Goal: Task Accomplishment & Management: Manage account settings

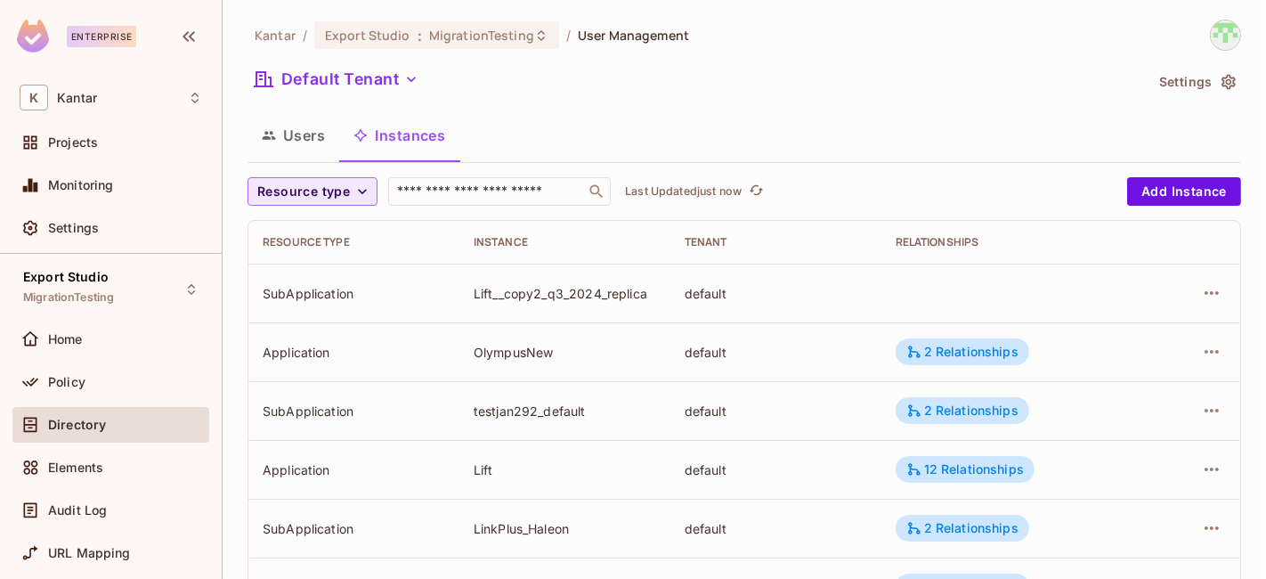
click at [315, 189] on span "Resource type" at bounding box center [303, 192] width 93 height 22
click at [307, 226] on span "Application" at bounding box center [307, 231] width 91 height 17
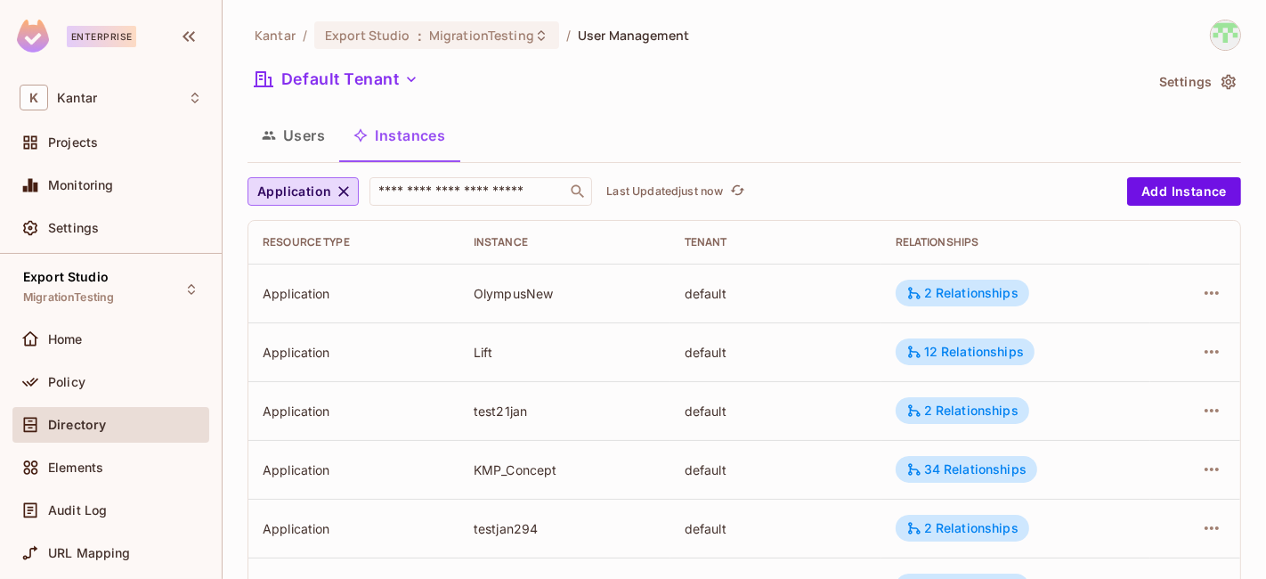
scroll to position [663, 0]
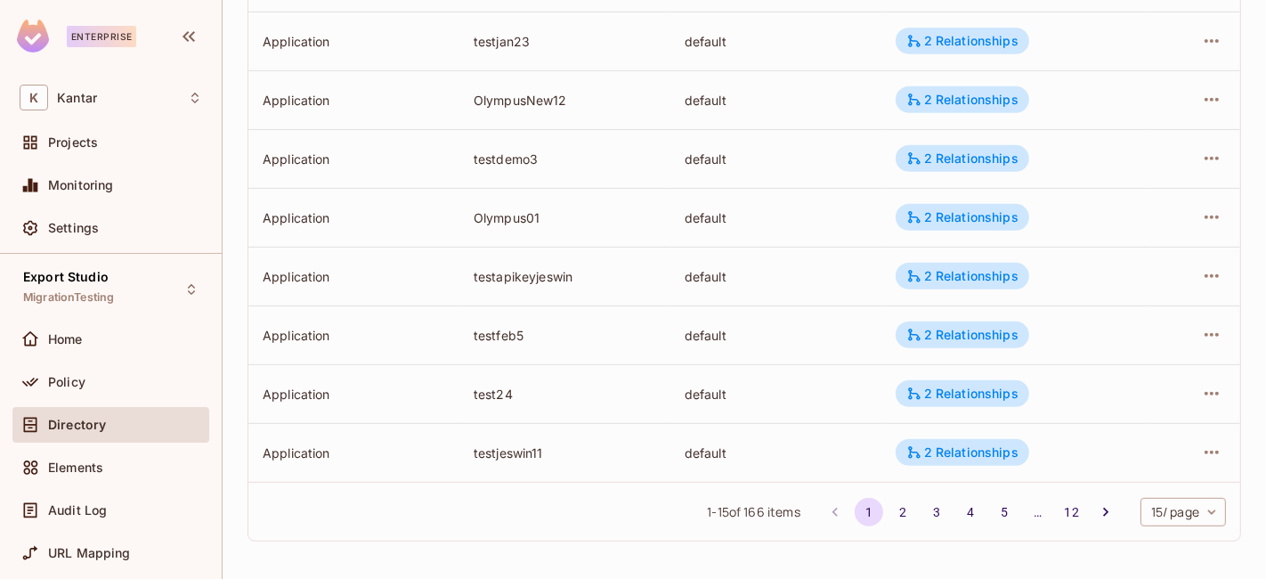
click at [1177, 509] on body "Enterprise K Kantar Projects Monitoring Settings Export Studio MigrationTesting…" at bounding box center [633, 289] width 1266 height 579
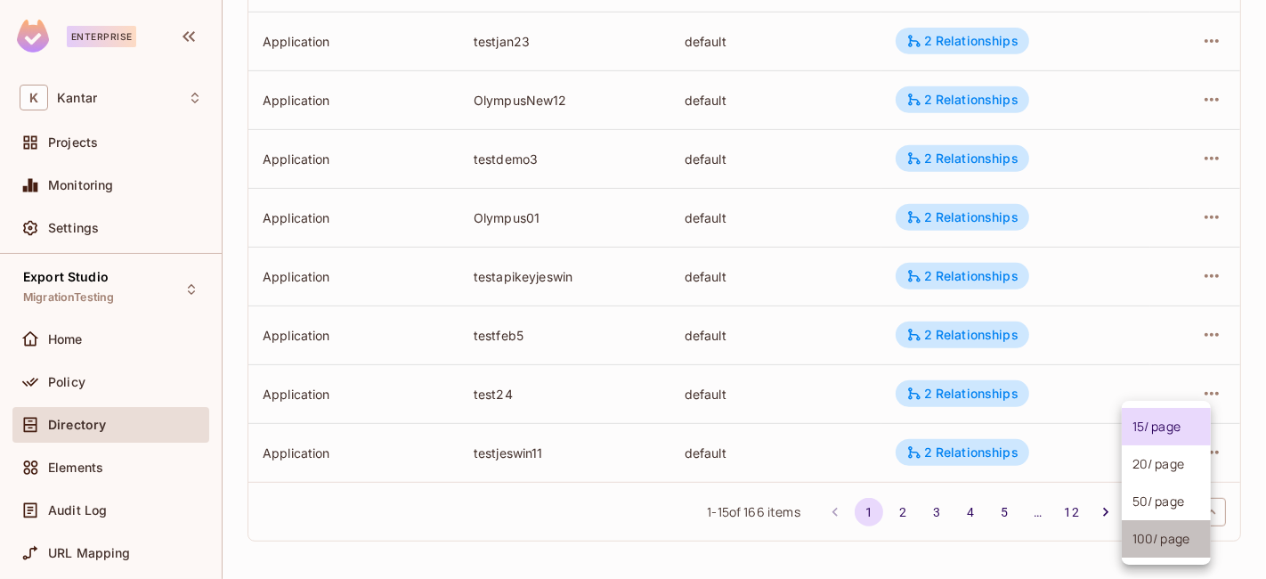
click at [1152, 540] on li "100 / page" at bounding box center [1166, 538] width 89 height 37
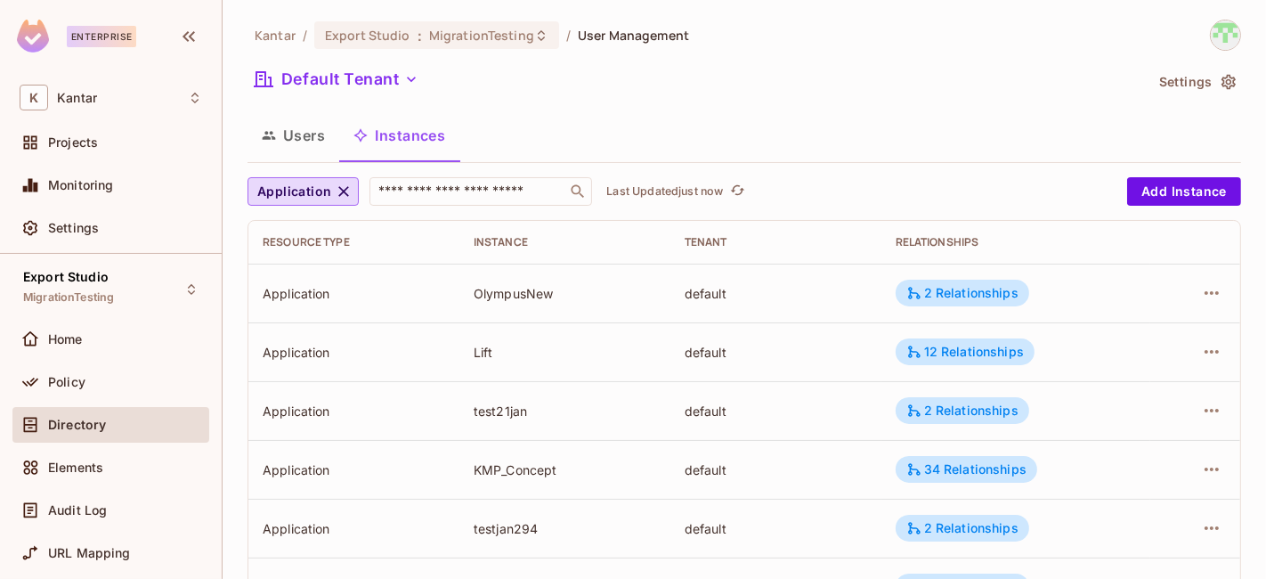
scroll to position [1589, 0]
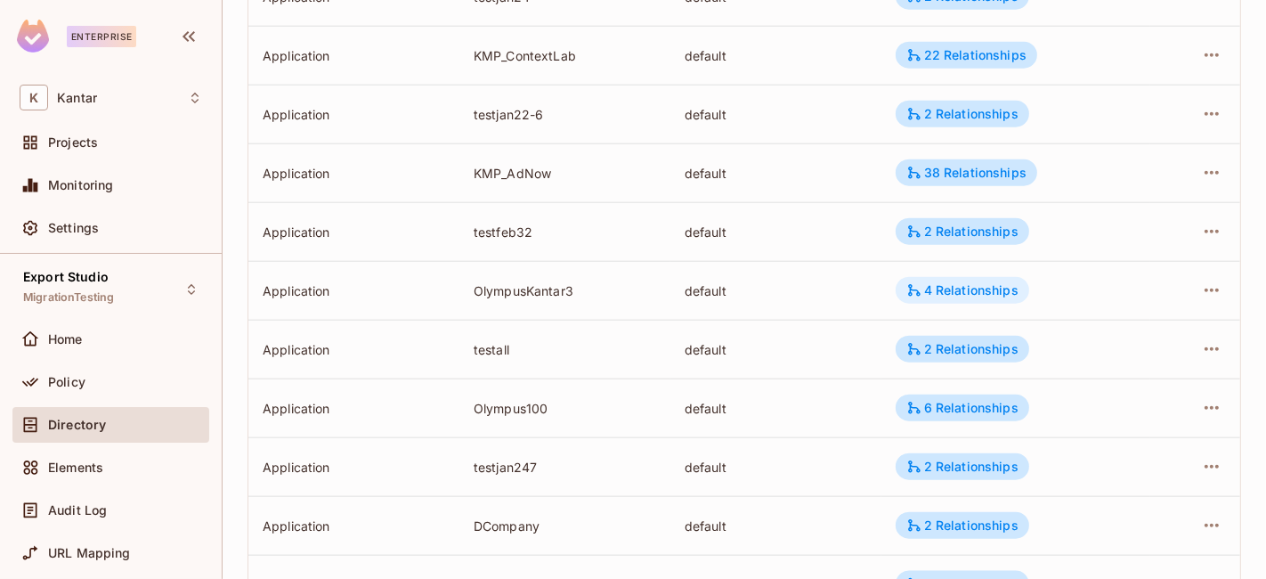
click at [944, 290] on div "4 Relationships" at bounding box center [962, 290] width 112 height 16
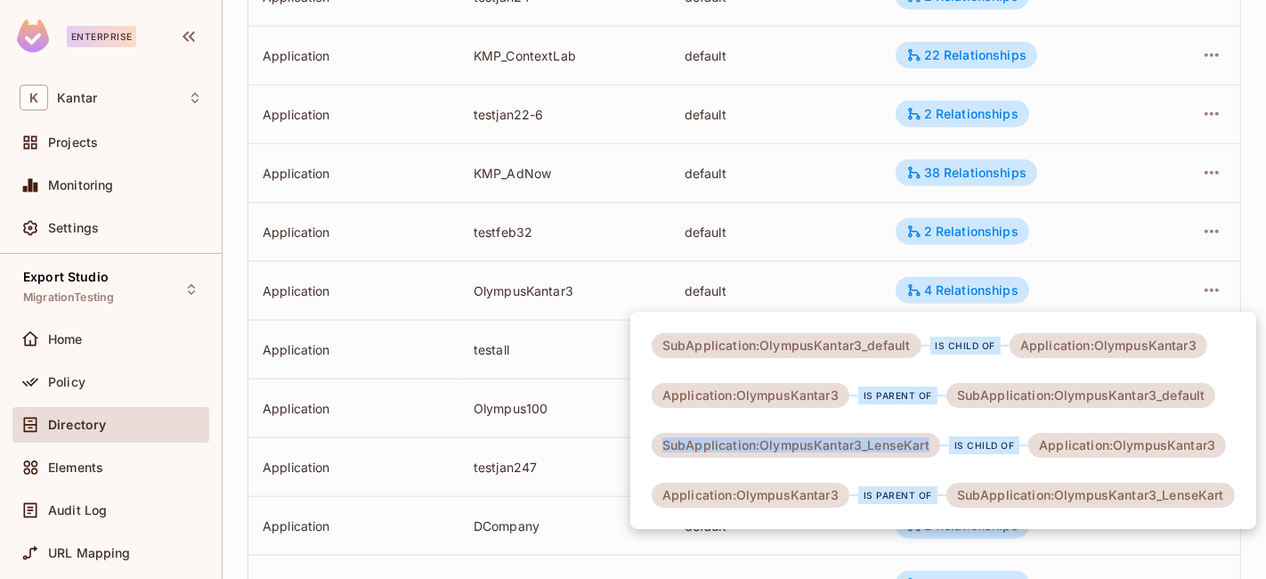
drag, startPoint x: 929, startPoint y: 451, endPoint x: 644, endPoint y: 448, distance: 285.8
click at [644, 448] on div "SubApplication:OlympusKantar3_default is child of Application:OlympusKantar3 Ap…" at bounding box center [943, 420] width 626 height 217
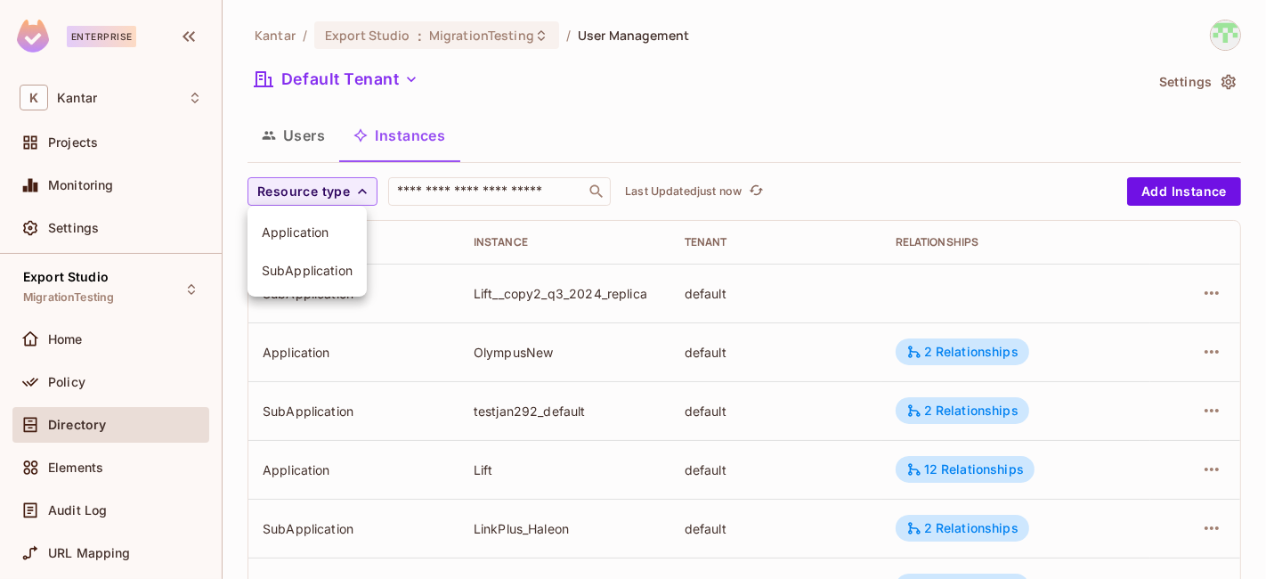
click at [319, 227] on span "Application" at bounding box center [307, 231] width 91 height 17
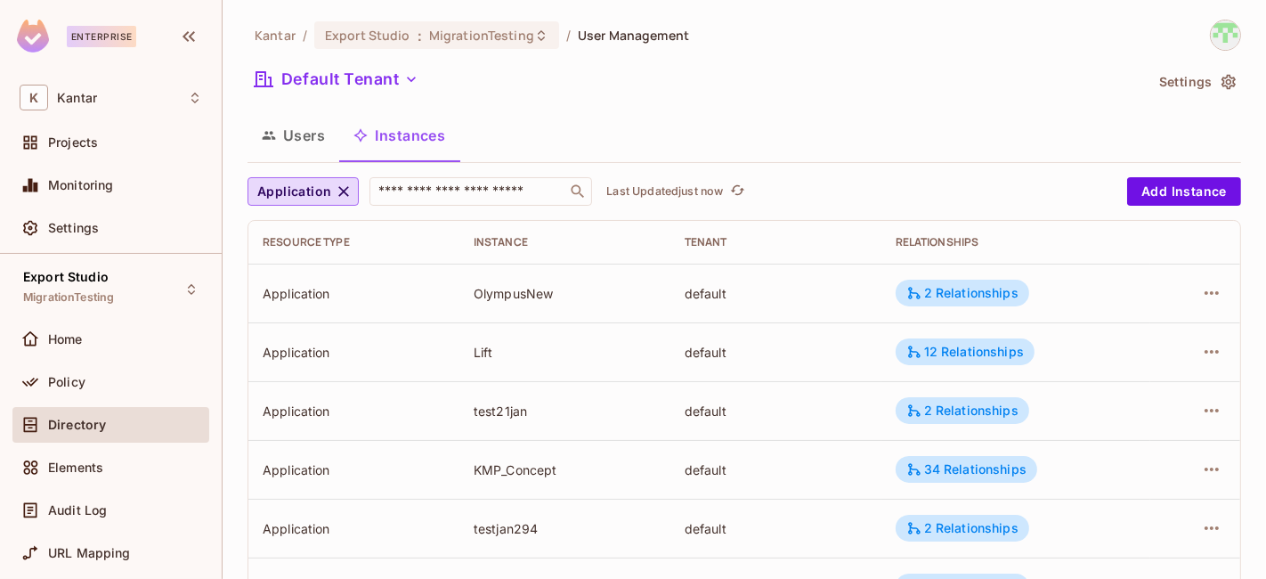
scroll to position [663, 0]
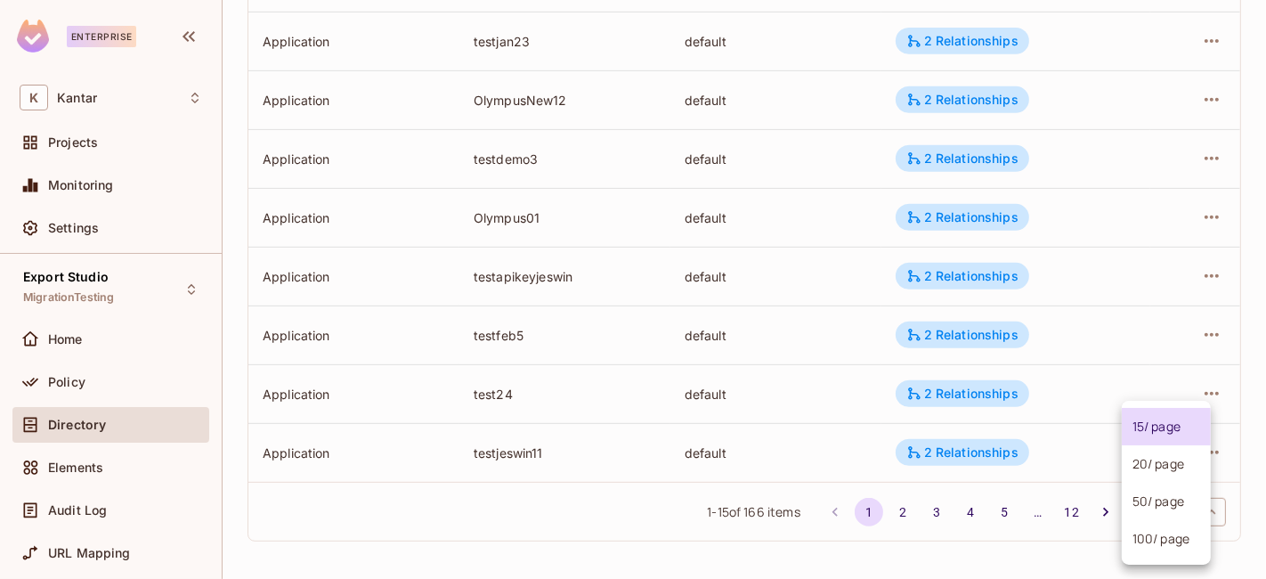
click at [1147, 501] on body "Enterprise K Kantar Projects Monitoring Settings Export Studio MigrationTesting…" at bounding box center [633, 289] width 1266 height 579
click at [1134, 537] on li "100 / page" at bounding box center [1166, 538] width 89 height 37
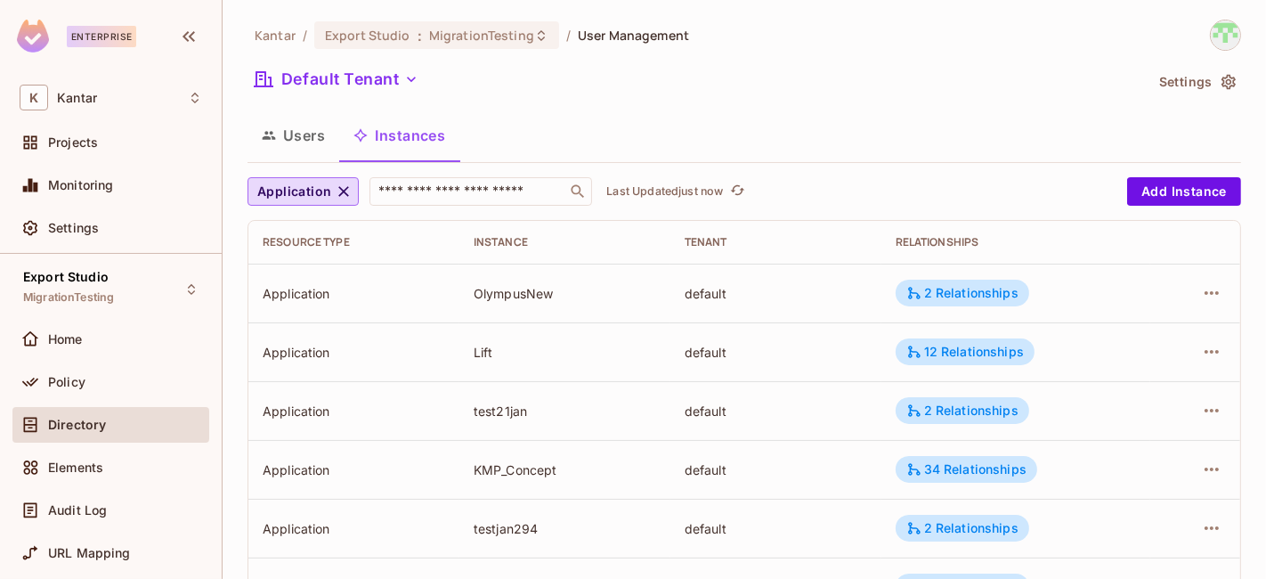
scroll to position [1589, 0]
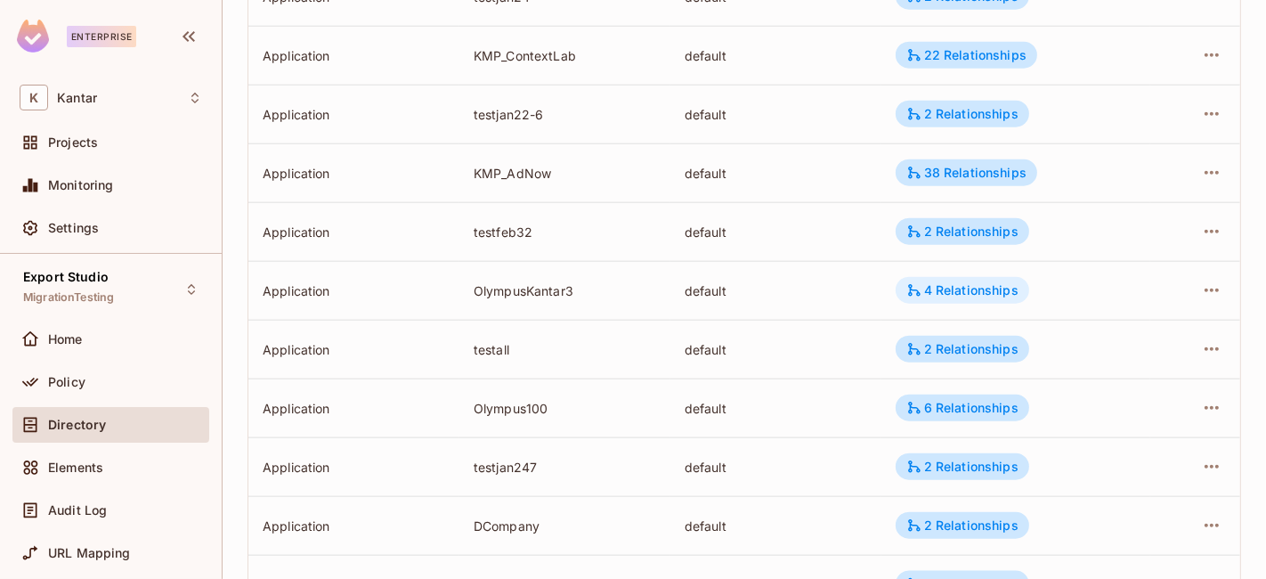
click at [938, 291] on div "4 Relationships" at bounding box center [962, 290] width 112 height 16
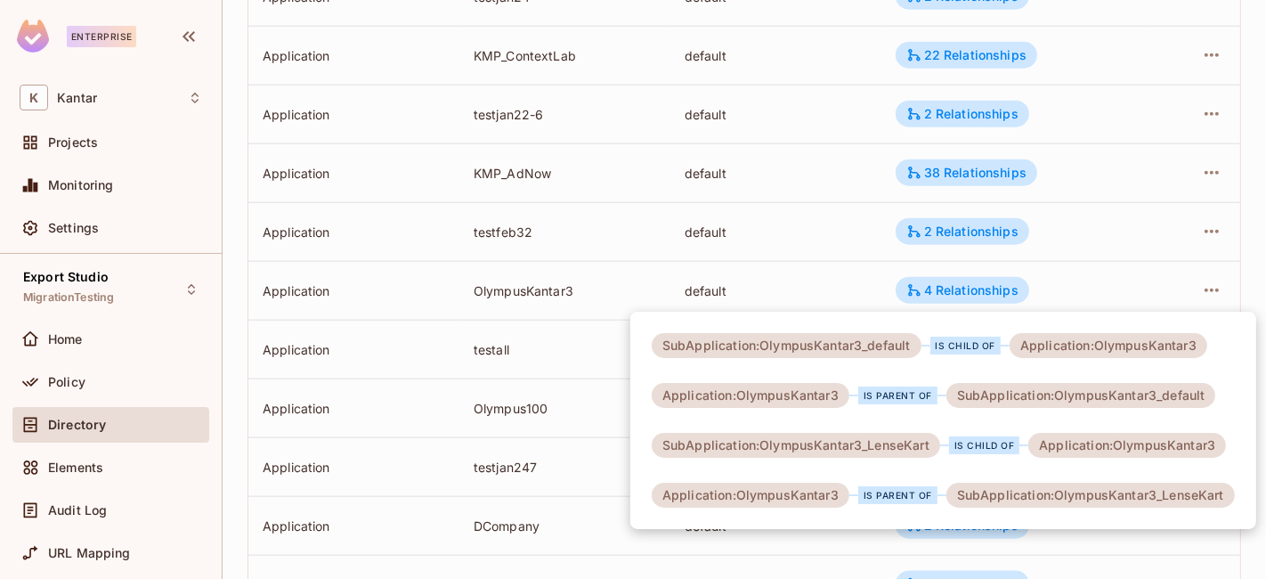
click at [1134, 349] on div "Application:OlympusKantar3" at bounding box center [1109, 345] width 198 height 25
click at [857, 546] on div at bounding box center [633, 289] width 1266 height 579
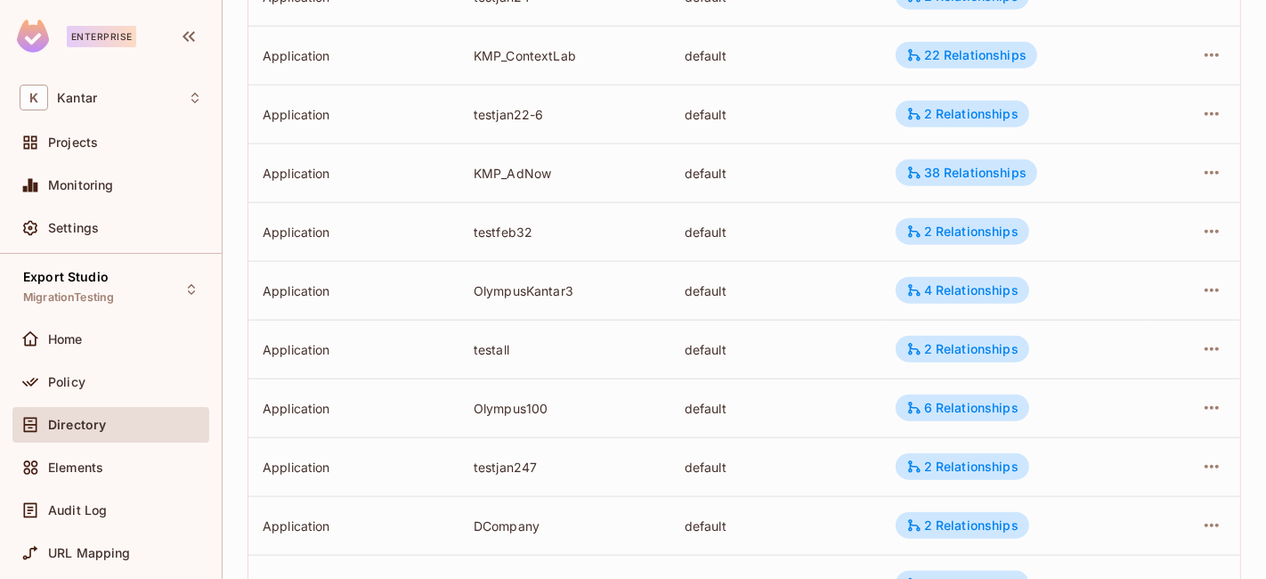
click at [857, 546] on div at bounding box center [633, 289] width 1266 height 579
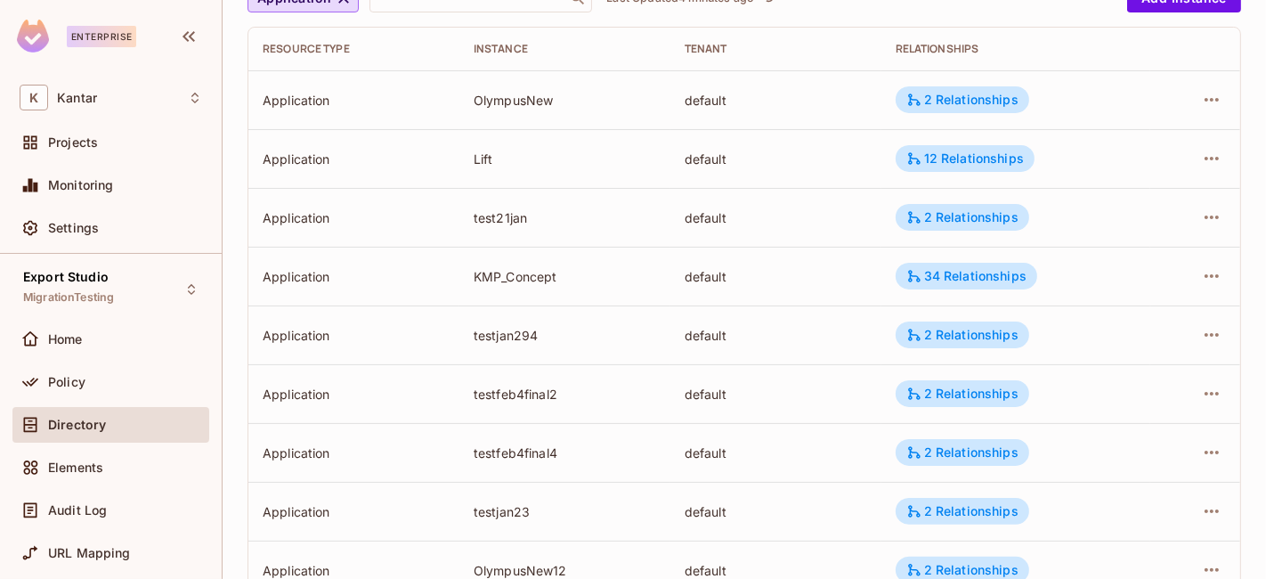
scroll to position [0, 0]
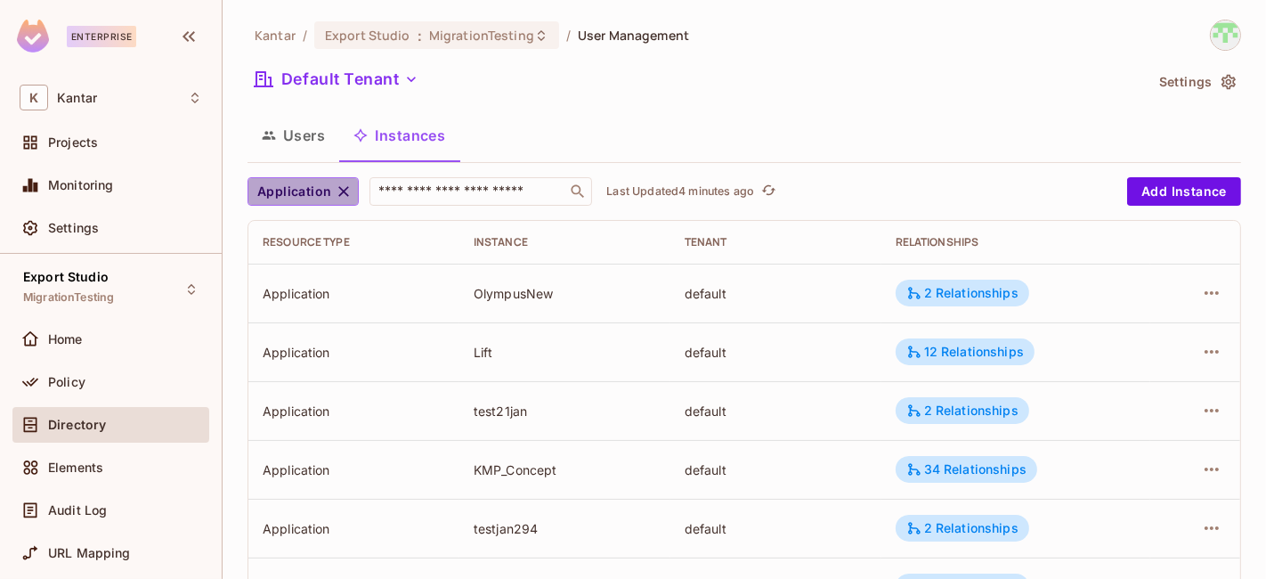
click at [343, 189] on icon "button" at bounding box center [344, 191] width 11 height 11
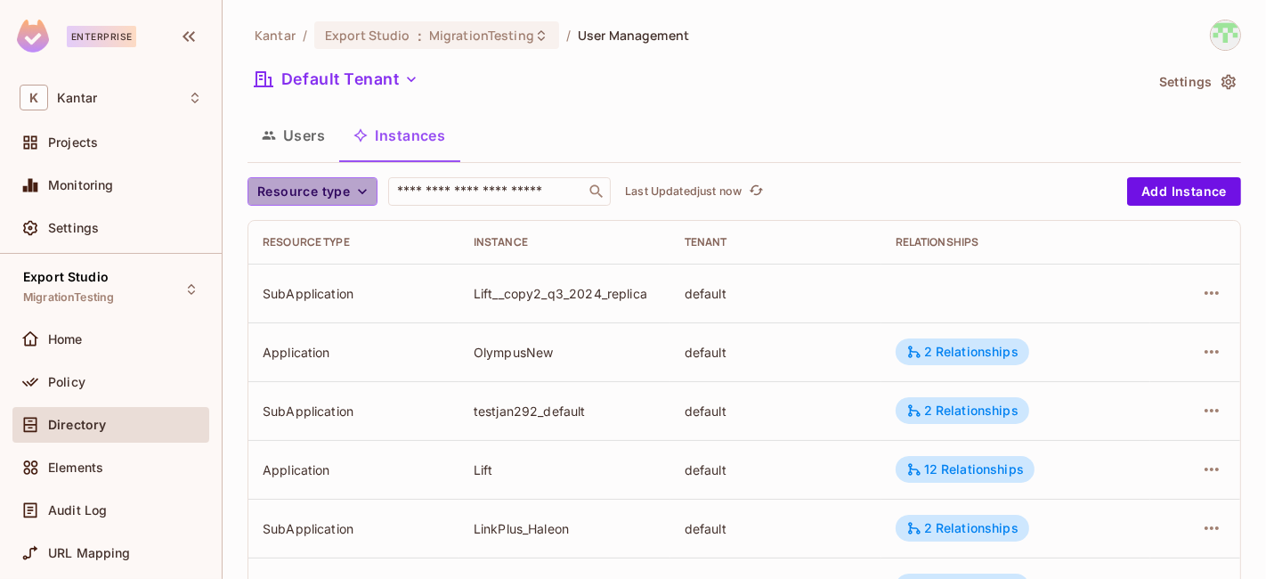
click at [333, 185] on span "Resource type" at bounding box center [303, 192] width 93 height 22
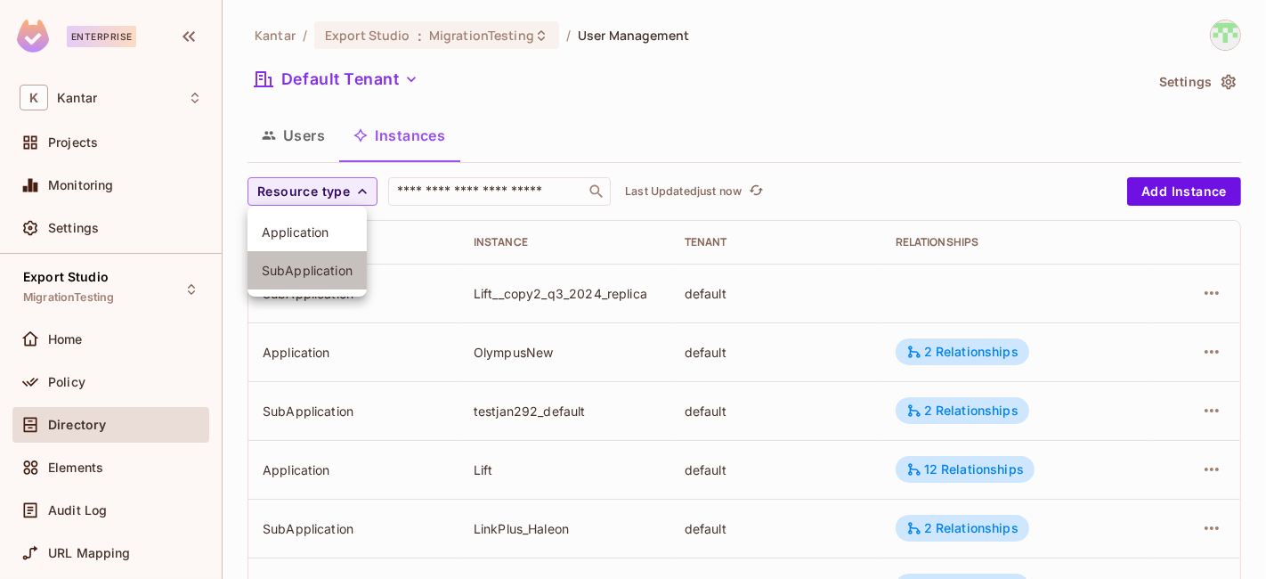
click at [316, 267] on span "SubApplication" at bounding box center [307, 270] width 91 height 17
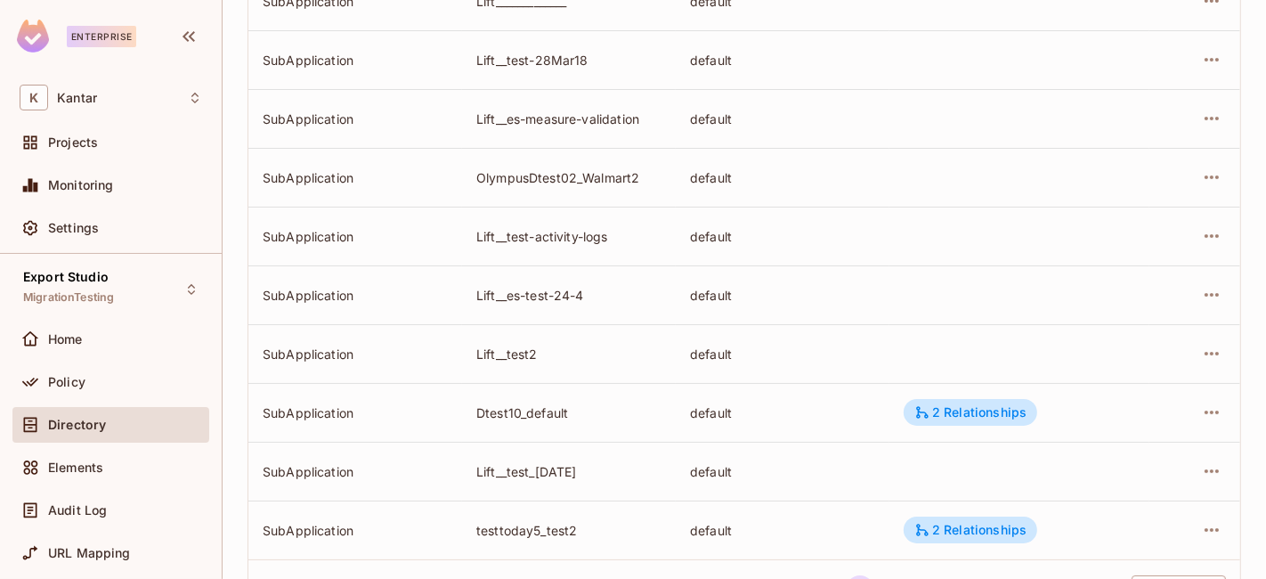
scroll to position [5658, 0]
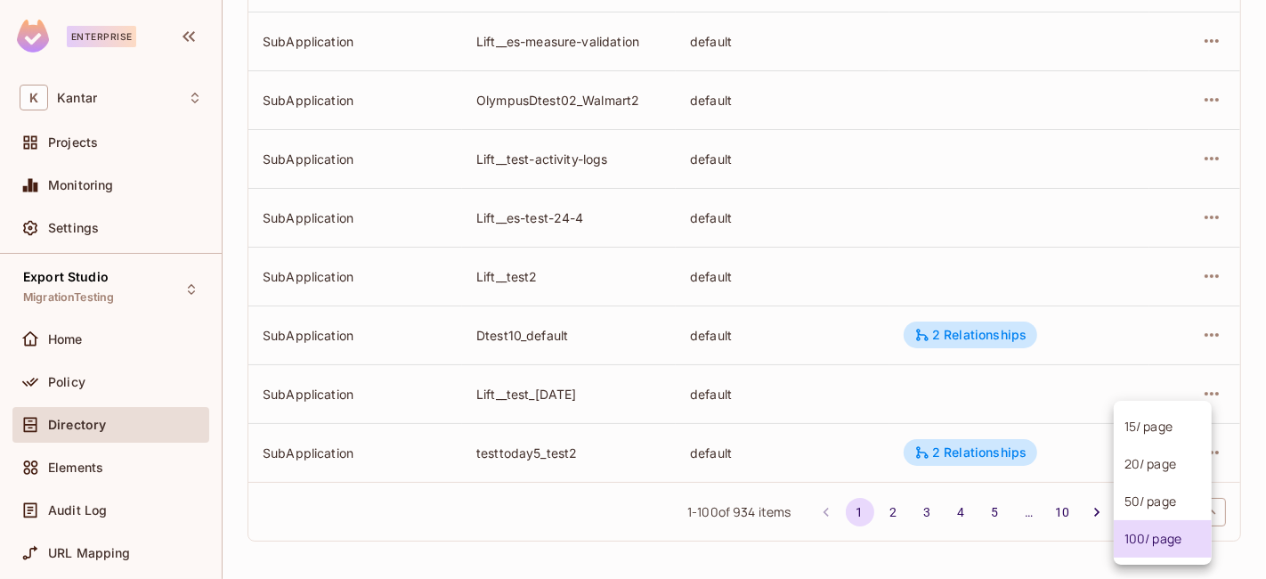
click at [1162, 514] on body "Enterprise K Kantar Projects Monitoring Settings Export Studio MigrationTesting…" at bounding box center [633, 289] width 1266 height 579
click at [966, 558] on div at bounding box center [633, 289] width 1266 height 579
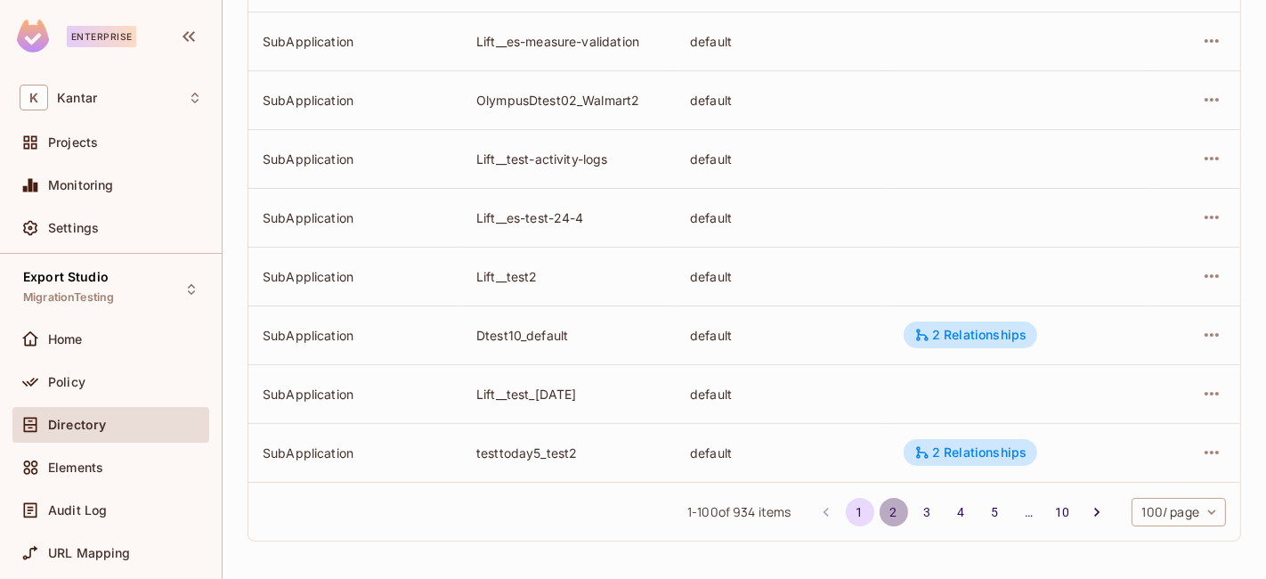
click at [880, 515] on button "2" at bounding box center [894, 512] width 28 height 28
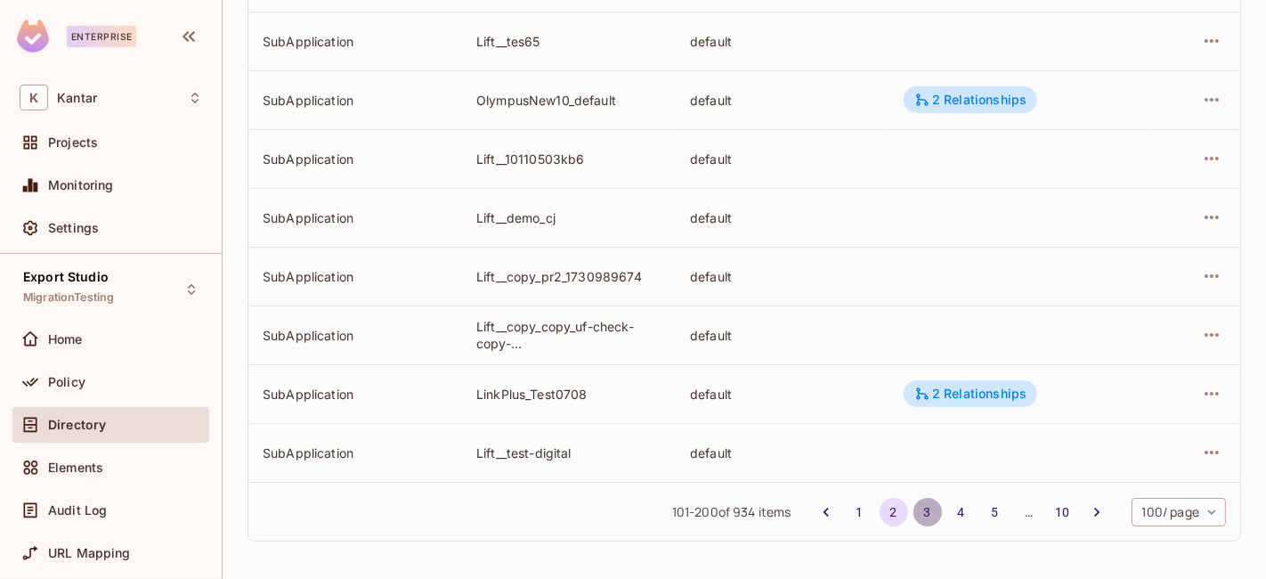
click at [913, 507] on button "3" at bounding box center [927, 512] width 28 height 28
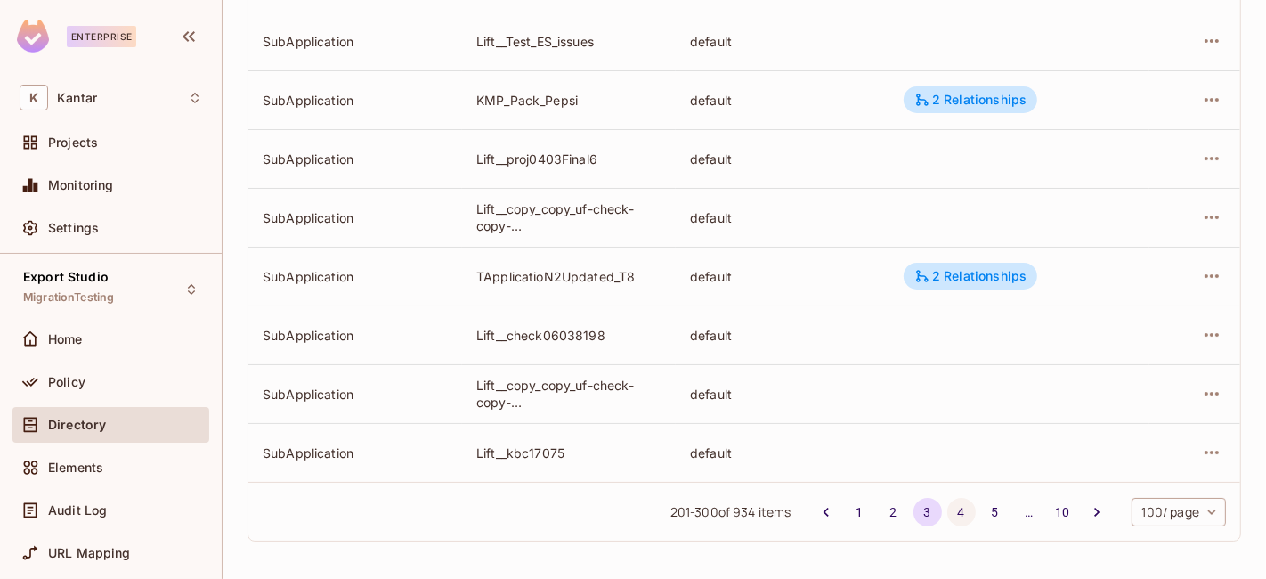
click at [947, 515] on button "4" at bounding box center [961, 512] width 28 height 28
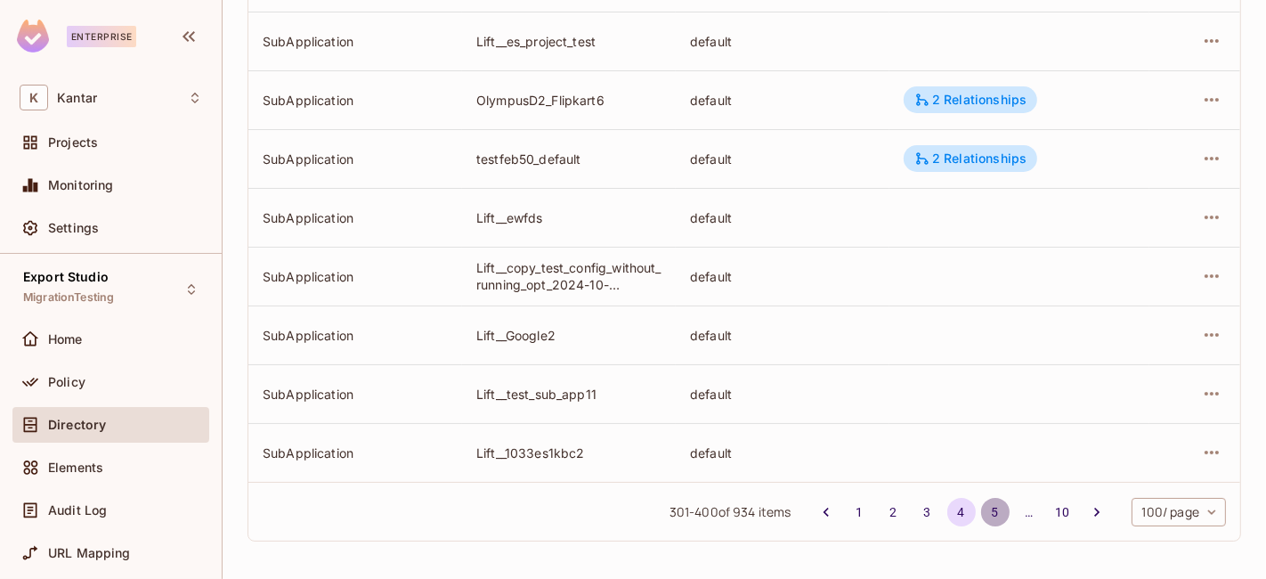
click at [981, 510] on button "5" at bounding box center [995, 512] width 28 height 28
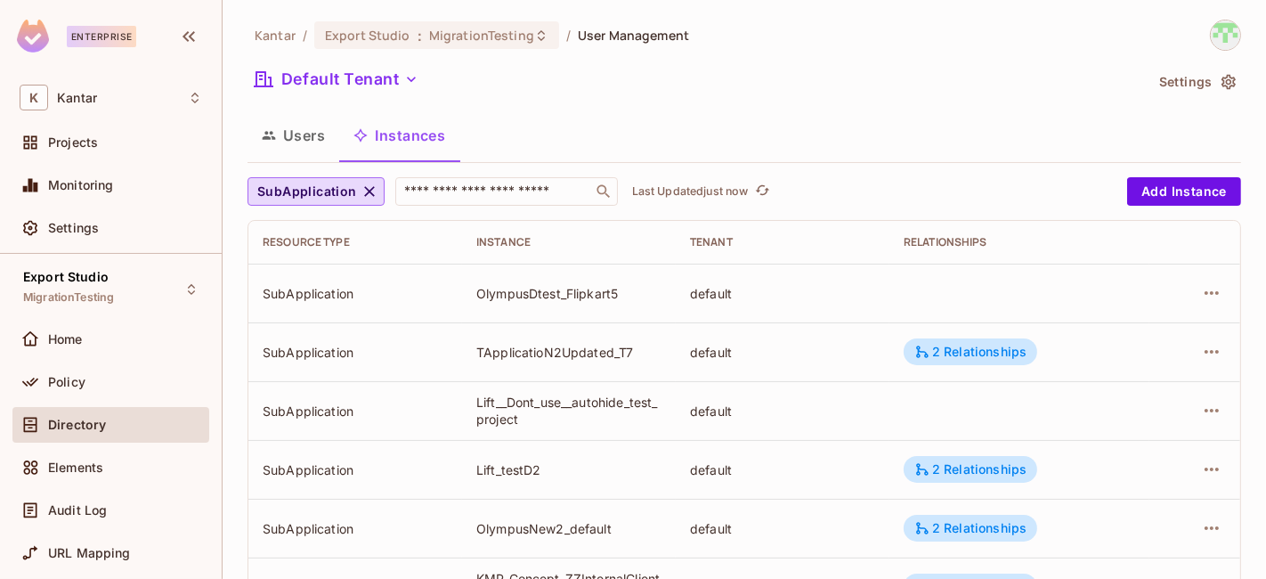
scroll to position [532, 0]
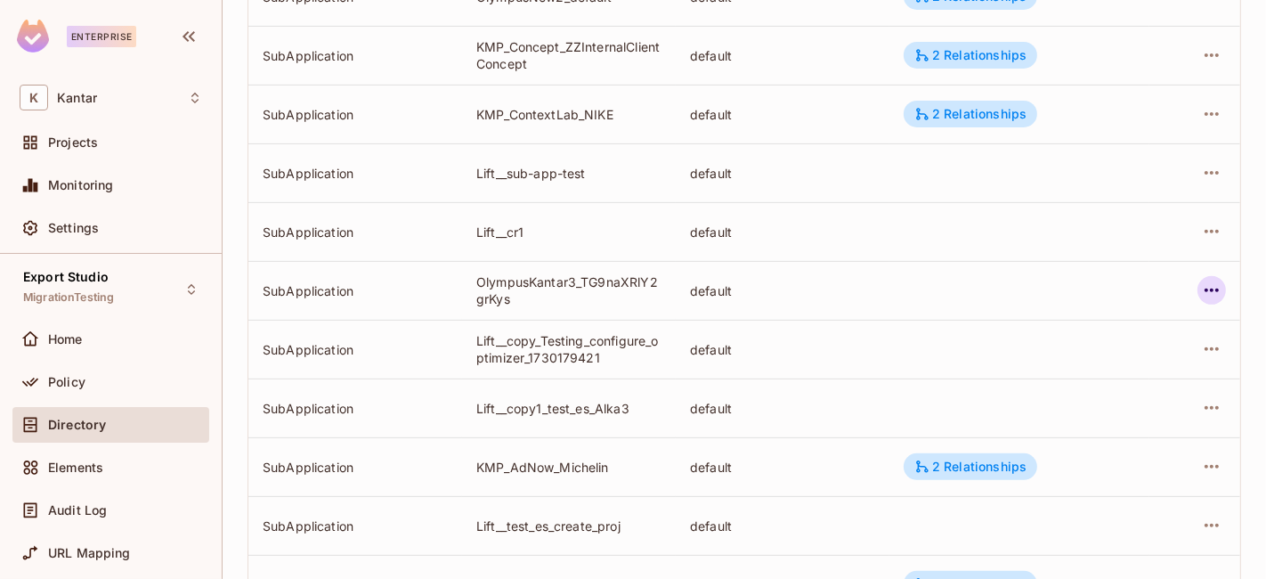
click at [1203, 287] on icon "button" at bounding box center [1211, 290] width 21 height 21
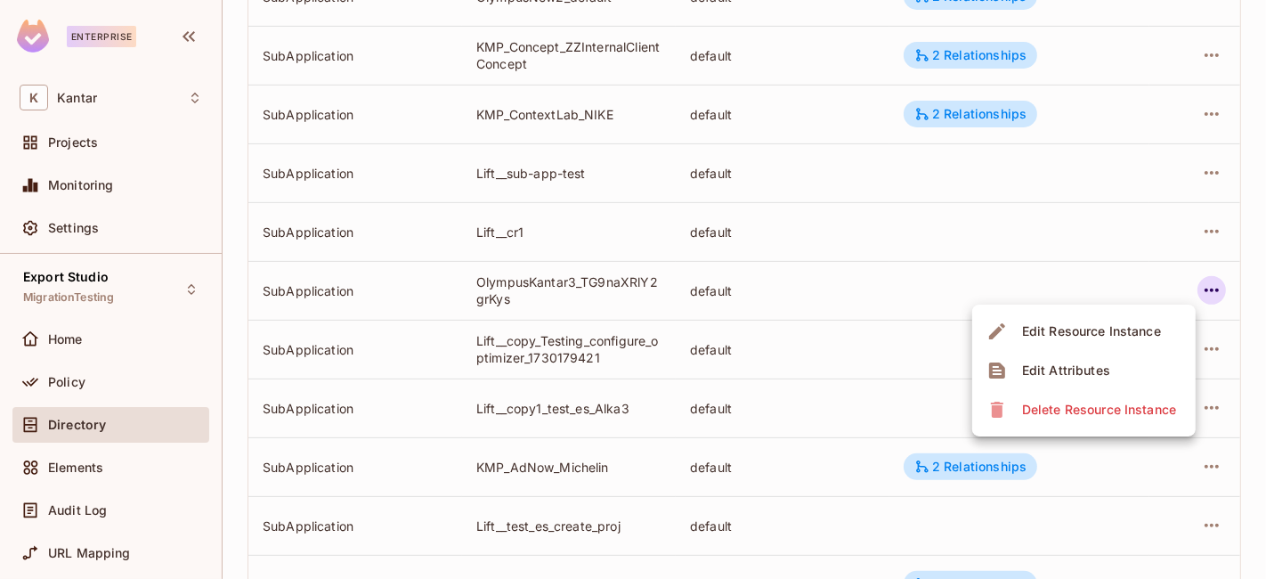
click at [1082, 365] on div "Edit Attributes" at bounding box center [1066, 370] width 88 height 18
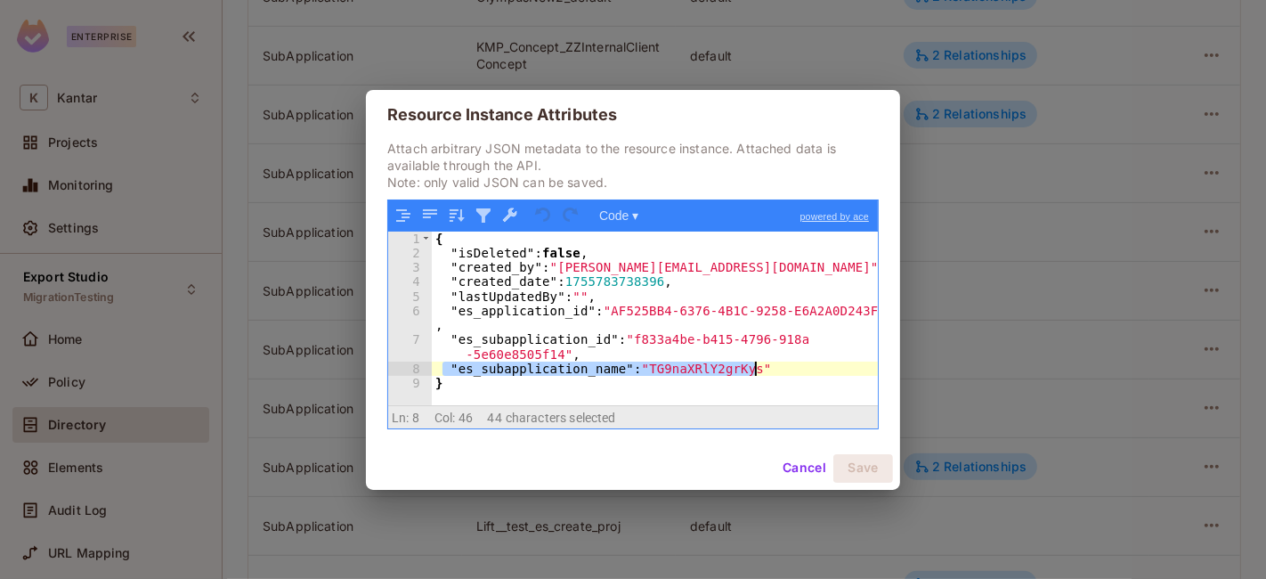
drag, startPoint x: 444, startPoint y: 366, endPoint x: 785, endPoint y: 373, distance: 341.1
click at [785, 373] on div "{ "isDeleted" : false , "created_by" : "[PERSON_NAME][EMAIL_ADDRESS][DOMAIN_NAM…" at bounding box center [655, 332] width 447 height 203
click at [693, 376] on div "{ "isDeleted" : false , "created_by" : "[PERSON_NAME][EMAIL_ADDRESS][DOMAIN_NAM…" at bounding box center [655, 318] width 446 height 174
click at [693, 376] on div "{ "isDeleted" : false , "created_by" : "[PERSON_NAME][EMAIL_ADDRESS][DOMAIN_NAM…" at bounding box center [655, 332] width 447 height 203
click at [767, 474] on div "Cancel Save" at bounding box center [633, 468] width 534 height 43
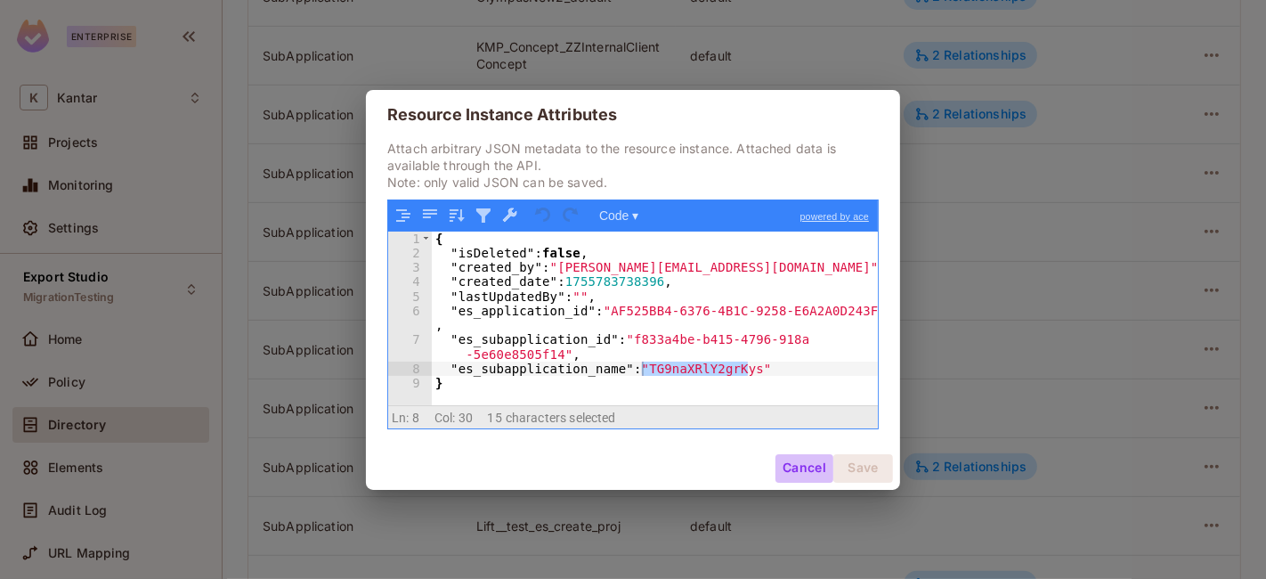
click at [808, 464] on button "Cancel" at bounding box center [804, 468] width 58 height 28
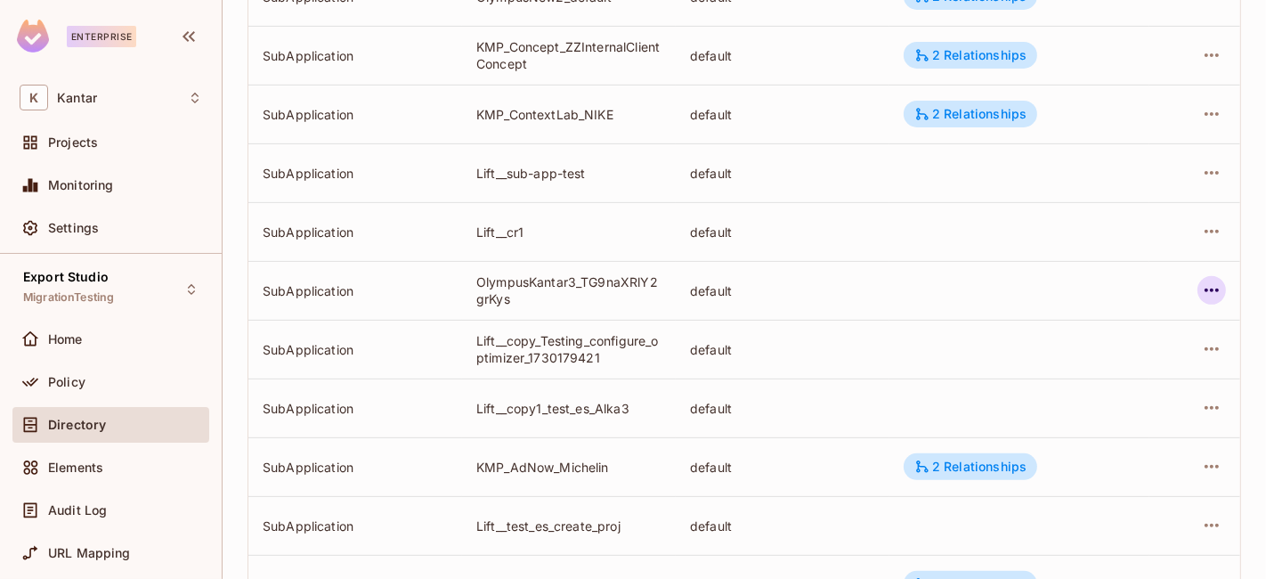
click at [1203, 291] on icon "button" at bounding box center [1211, 290] width 21 height 21
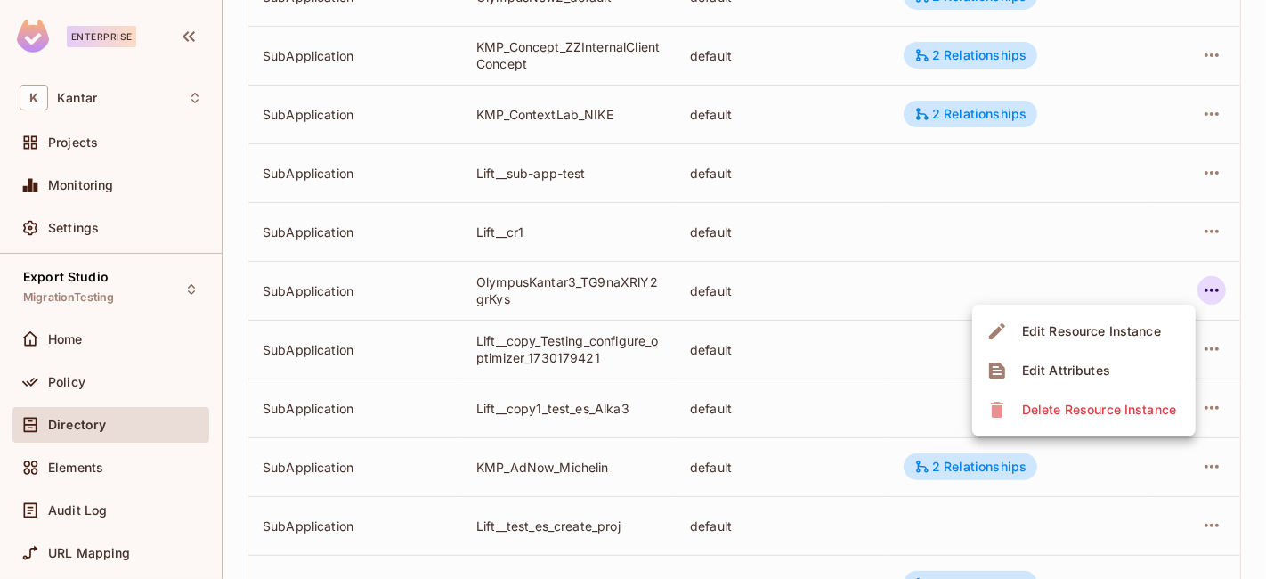
click at [1070, 372] on div "Edit Attributes" at bounding box center [1066, 370] width 88 height 18
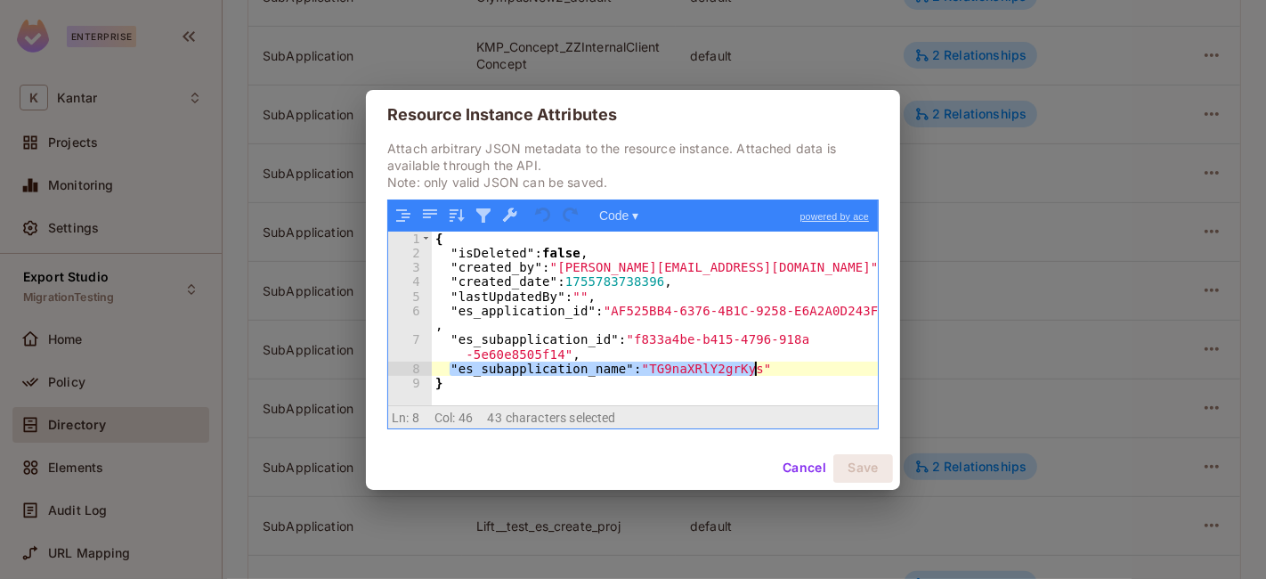
drag, startPoint x: 450, startPoint y: 369, endPoint x: 766, endPoint y: 369, distance: 316.1
click at [766, 369] on div "{ "isDeleted" : false , "created_by" : "[PERSON_NAME][EMAIL_ADDRESS][DOMAIN_NAM…" at bounding box center [655, 332] width 447 height 203
click at [799, 471] on button "Cancel" at bounding box center [804, 468] width 58 height 28
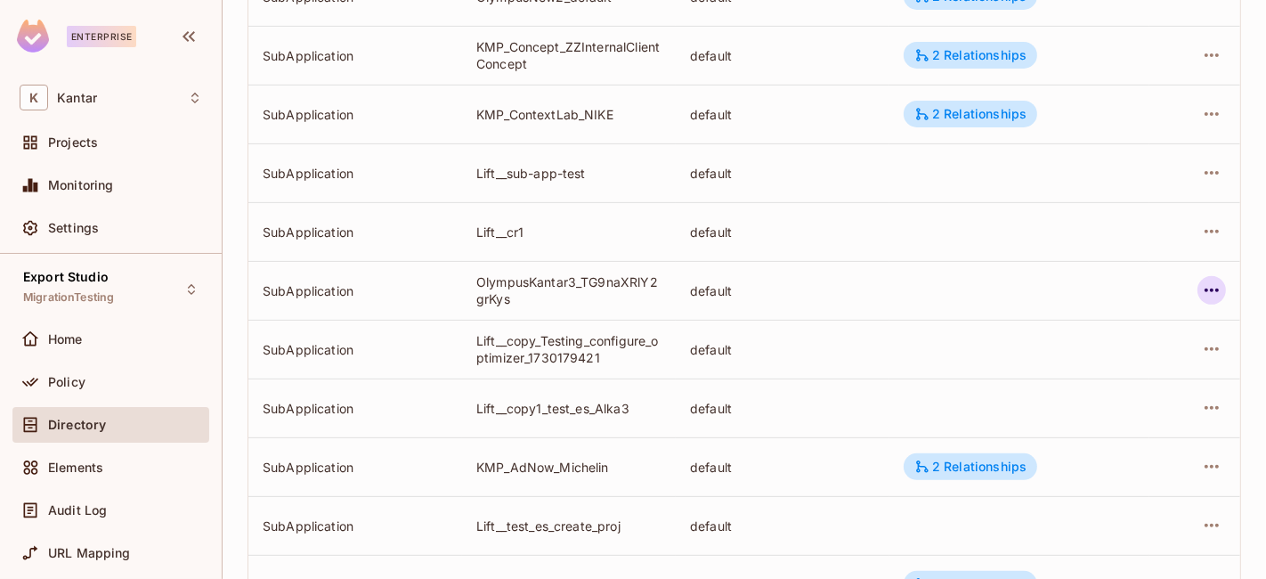
click at [1201, 293] on icon "button" at bounding box center [1211, 290] width 21 height 21
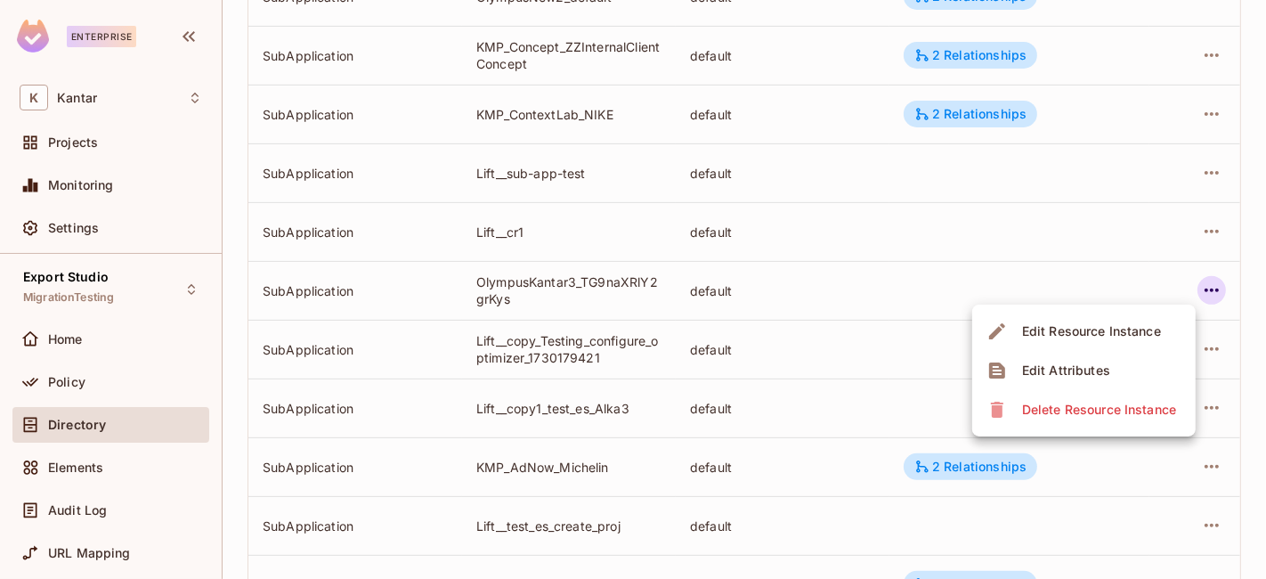
click at [1081, 369] on div "Edit Attributes" at bounding box center [1066, 370] width 88 height 18
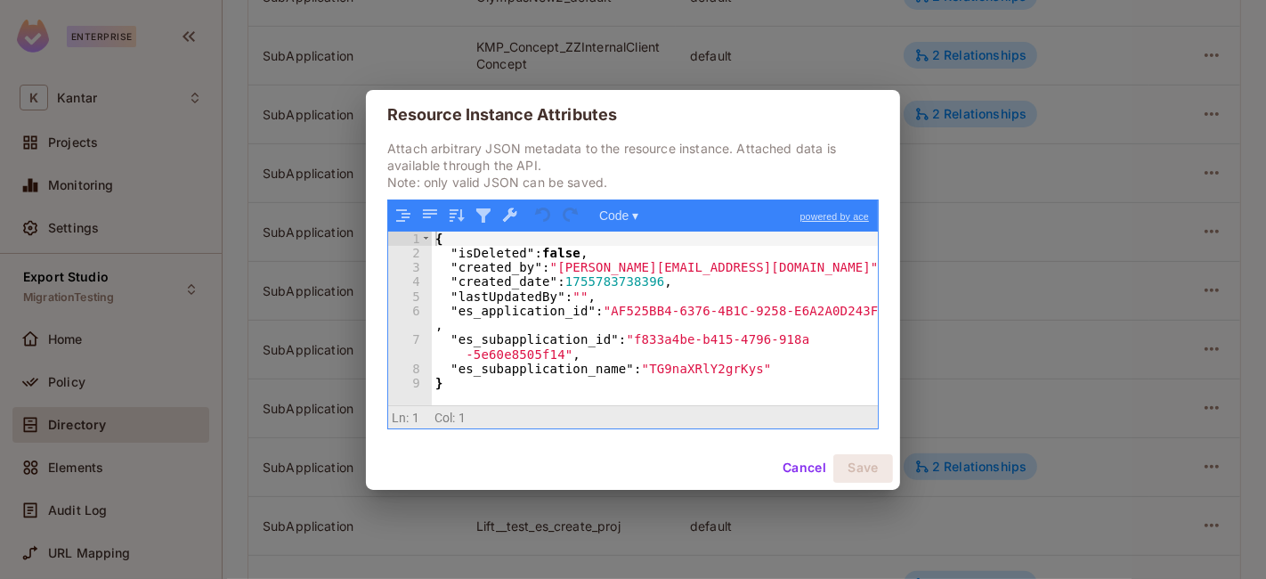
click at [805, 473] on button "Cancel" at bounding box center [804, 468] width 58 height 28
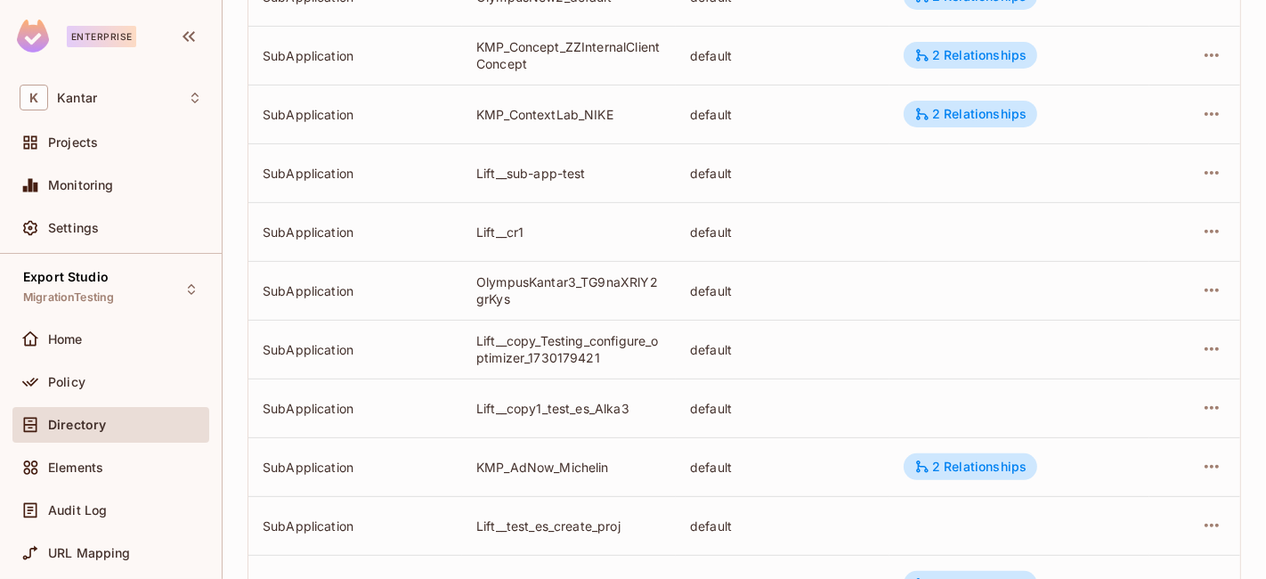
click at [878, 174] on td "default" at bounding box center [783, 172] width 214 height 59
click at [1197, 293] on button "button" at bounding box center [1211, 290] width 28 height 28
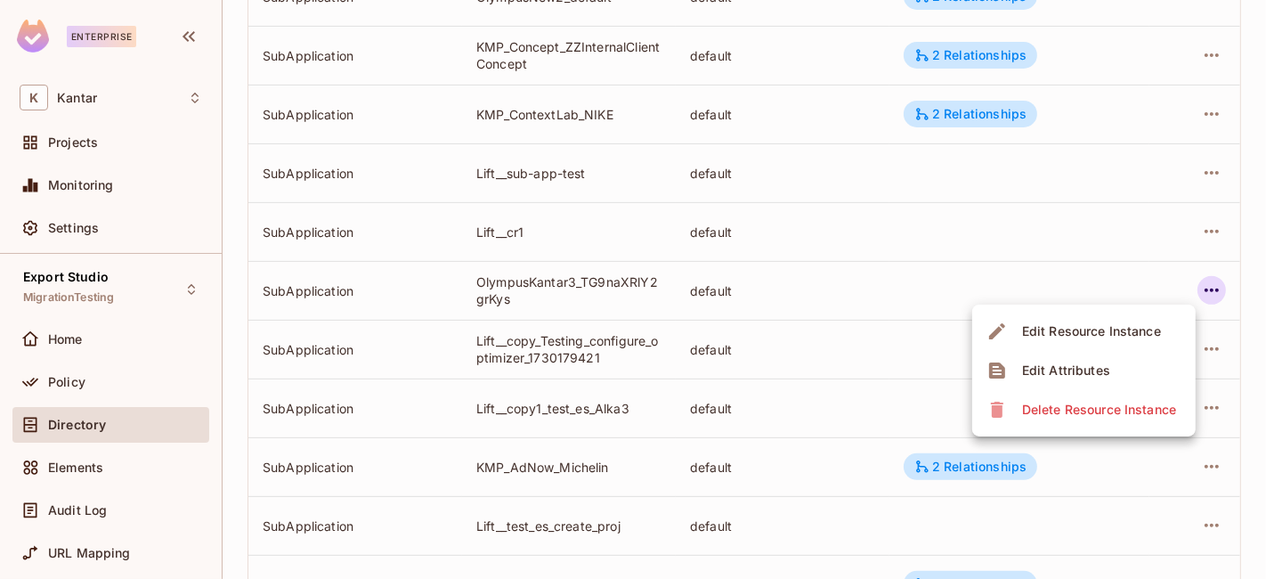
click at [1084, 369] on div "Edit Attributes" at bounding box center [1066, 370] width 88 height 18
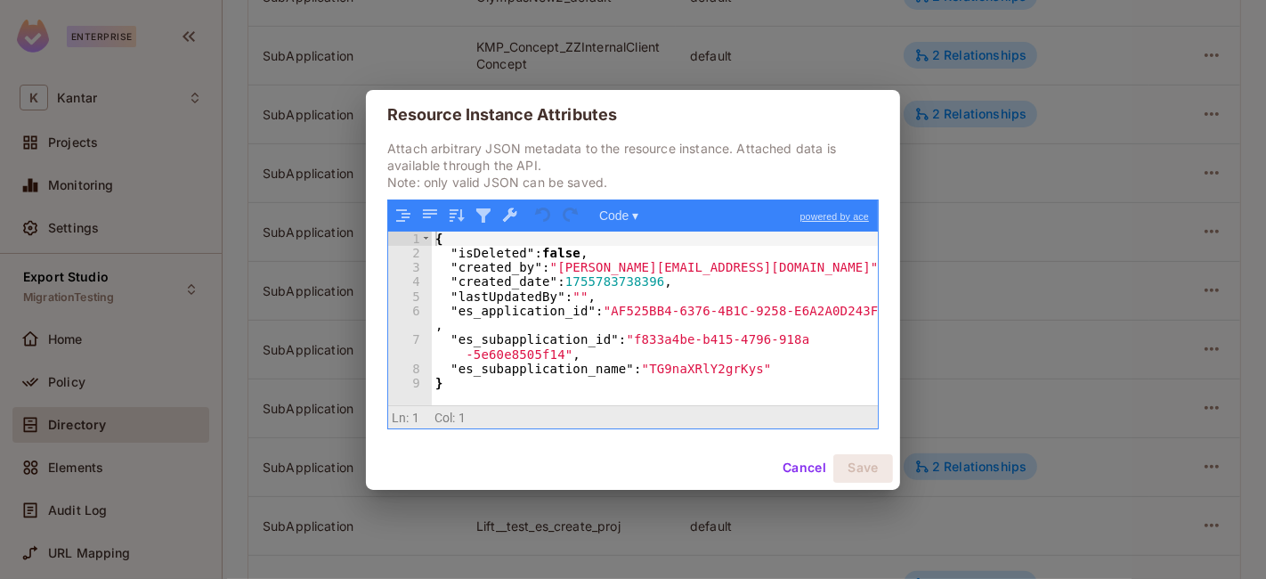
click at [794, 470] on button "Cancel" at bounding box center [804, 468] width 58 height 28
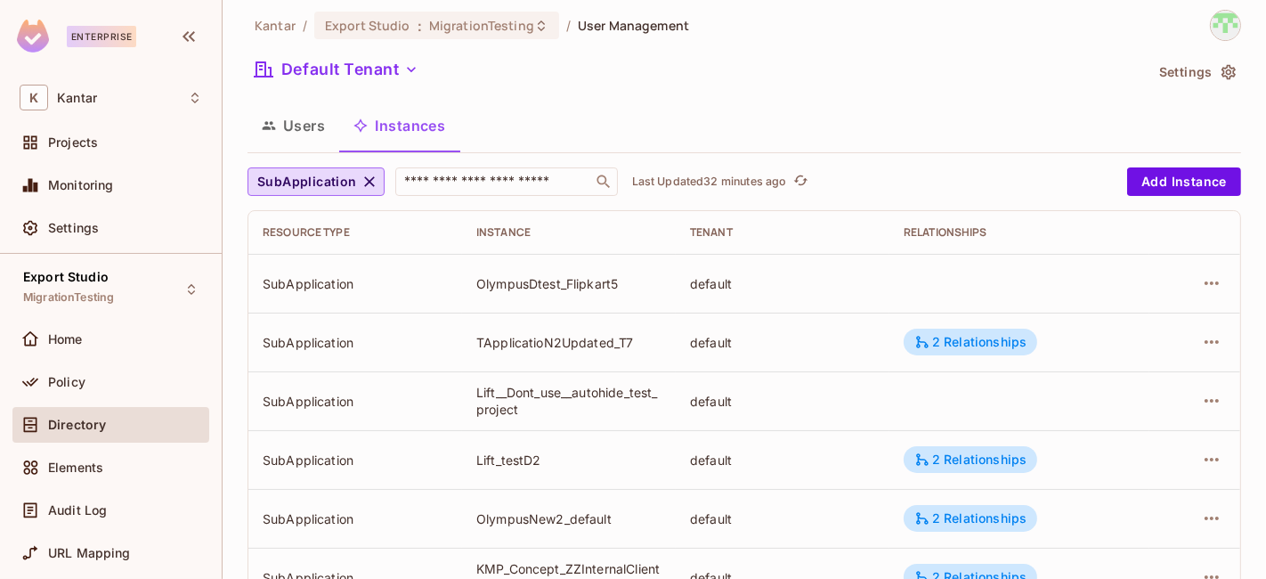
scroll to position [0, 0]
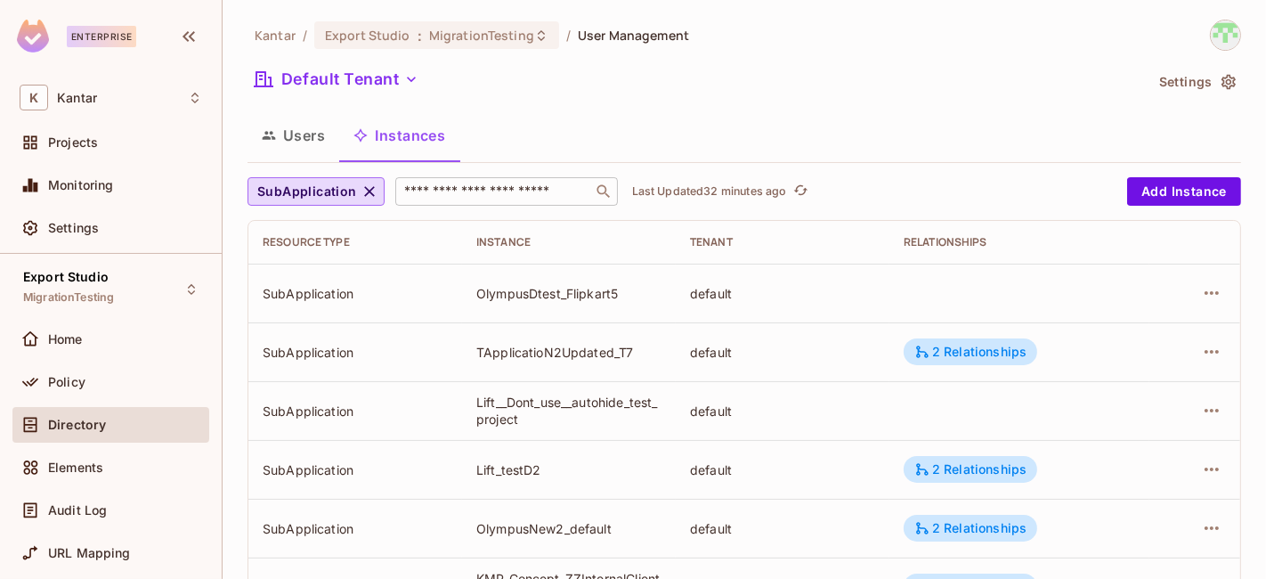
click at [514, 193] on input "text" at bounding box center [494, 192] width 187 height 18
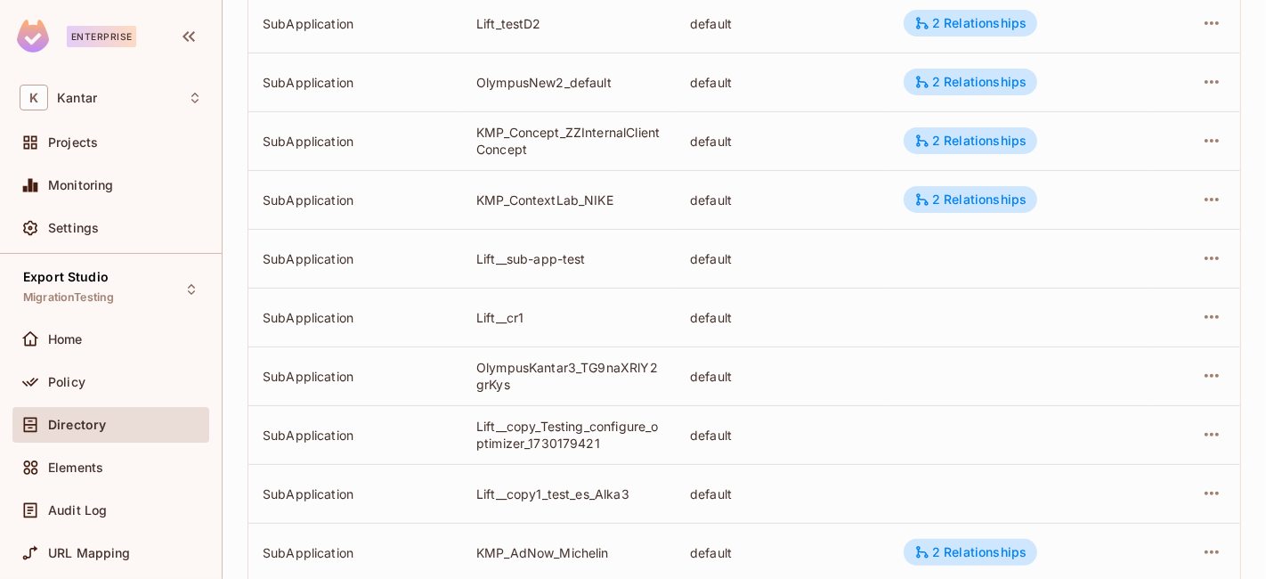
scroll to position [447, 0]
drag, startPoint x: 471, startPoint y: 364, endPoint x: 507, endPoint y: 380, distance: 39.1
click at [507, 380] on td "OlympusKantar3_TG9naXRlY2grKys" at bounding box center [569, 374] width 214 height 59
copy div "OlympusKantar3_TG9naXRlY2grKys"
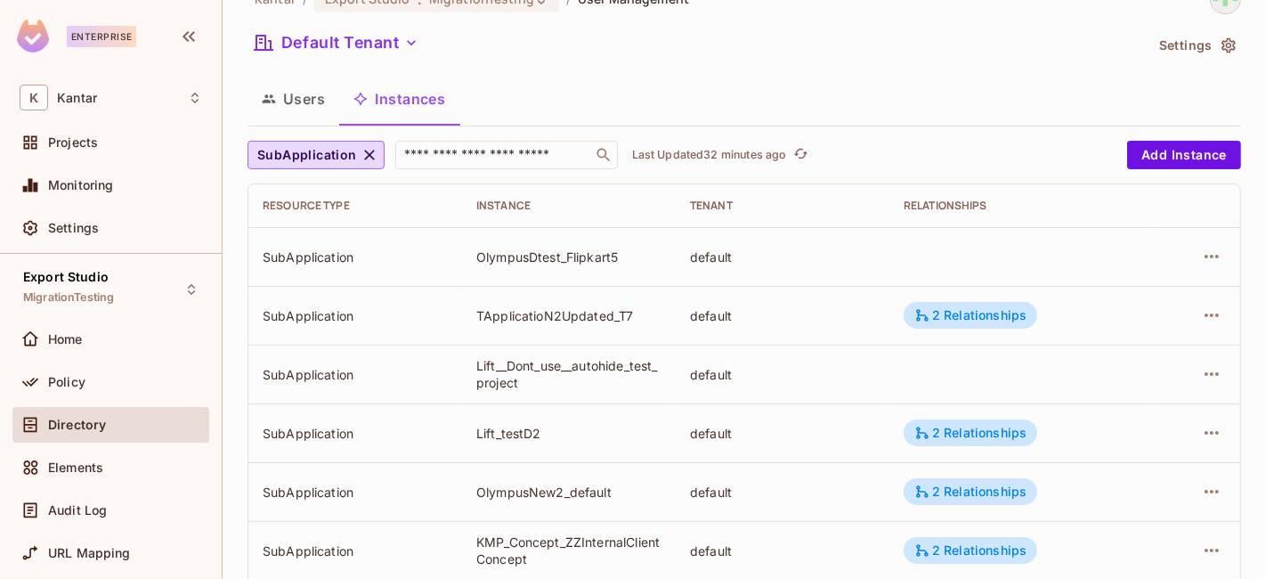
scroll to position [0, 0]
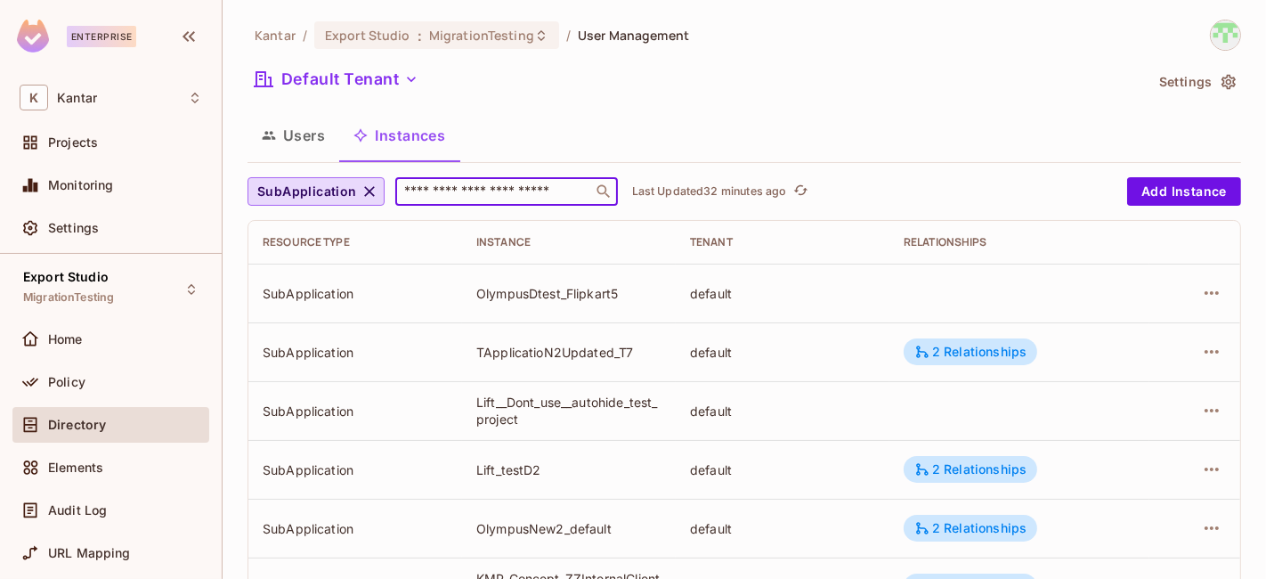
click at [491, 191] on input "text" at bounding box center [494, 192] width 187 height 18
paste input "**********"
type input "**********"
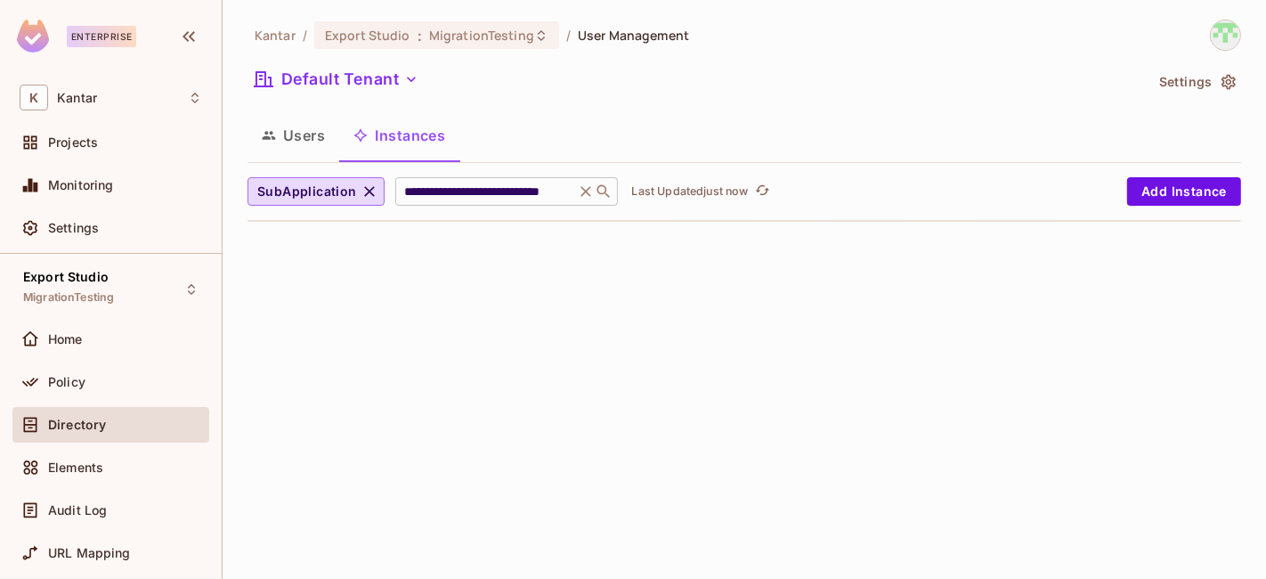
click at [547, 191] on input "**********" at bounding box center [485, 192] width 169 height 18
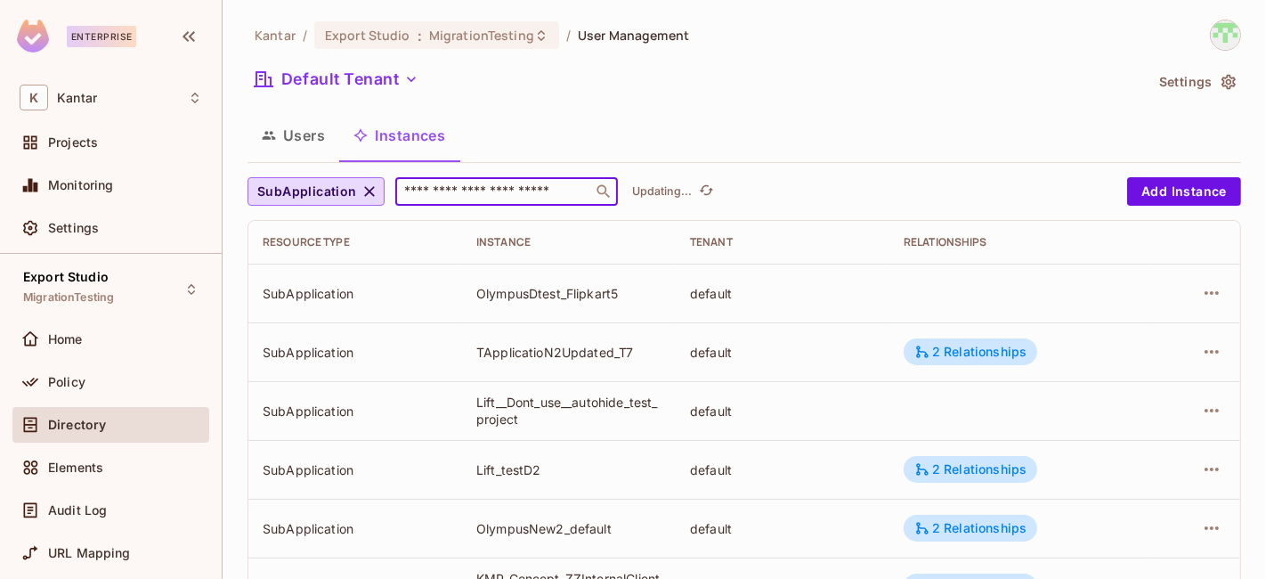
click at [771, 301] on td "default" at bounding box center [783, 293] width 214 height 59
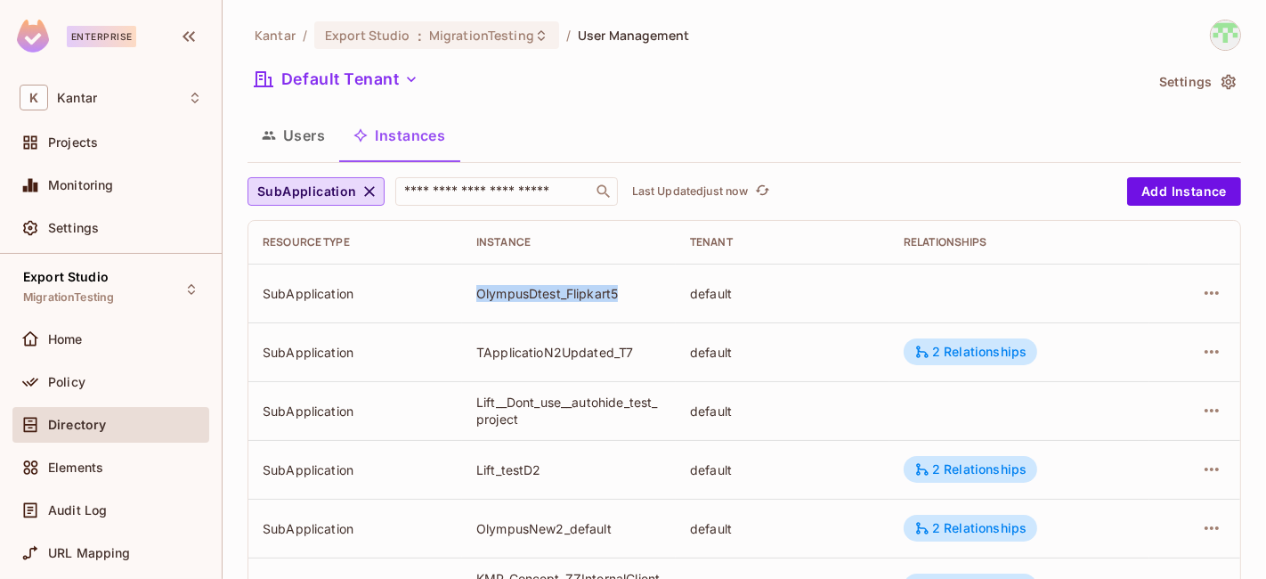
drag, startPoint x: 470, startPoint y: 288, endPoint x: 627, endPoint y: 296, distance: 156.9
click at [627, 296] on td "OlympusDtest_Flipkart5" at bounding box center [569, 293] width 214 height 59
click at [629, 296] on div "OlympusDtest_Flipkart5" at bounding box center [568, 293] width 185 height 17
drag, startPoint x: 470, startPoint y: 292, endPoint x: 621, endPoint y: 294, distance: 151.4
click at [621, 294] on td "OlympusDtest_Flipkart5" at bounding box center [569, 293] width 214 height 59
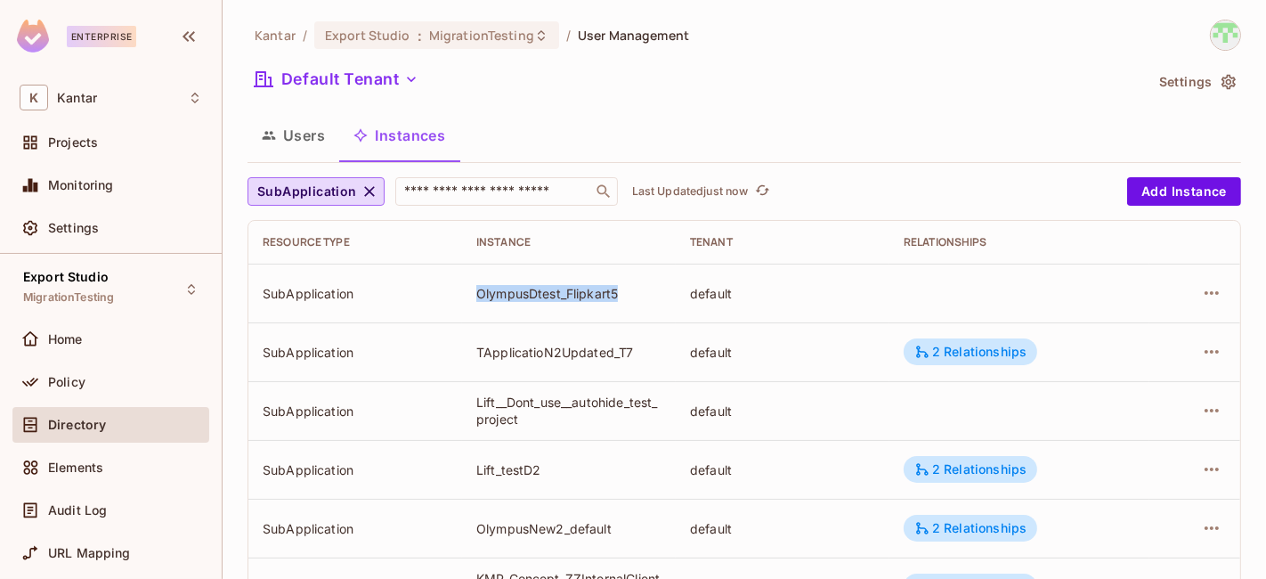
click at [638, 291] on div "OlympusDtest_Flipkart5" at bounding box center [568, 293] width 185 height 17
click at [1220, 80] on icon "button" at bounding box center [1229, 82] width 18 height 18
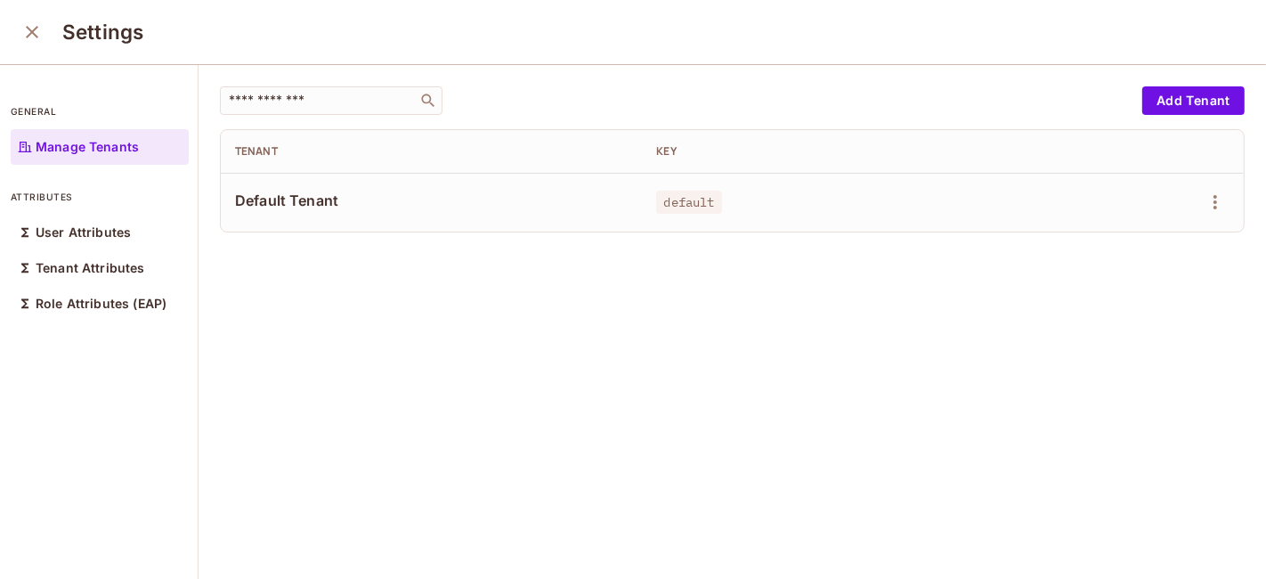
click at [36, 33] on icon "close" at bounding box center [31, 31] width 21 height 21
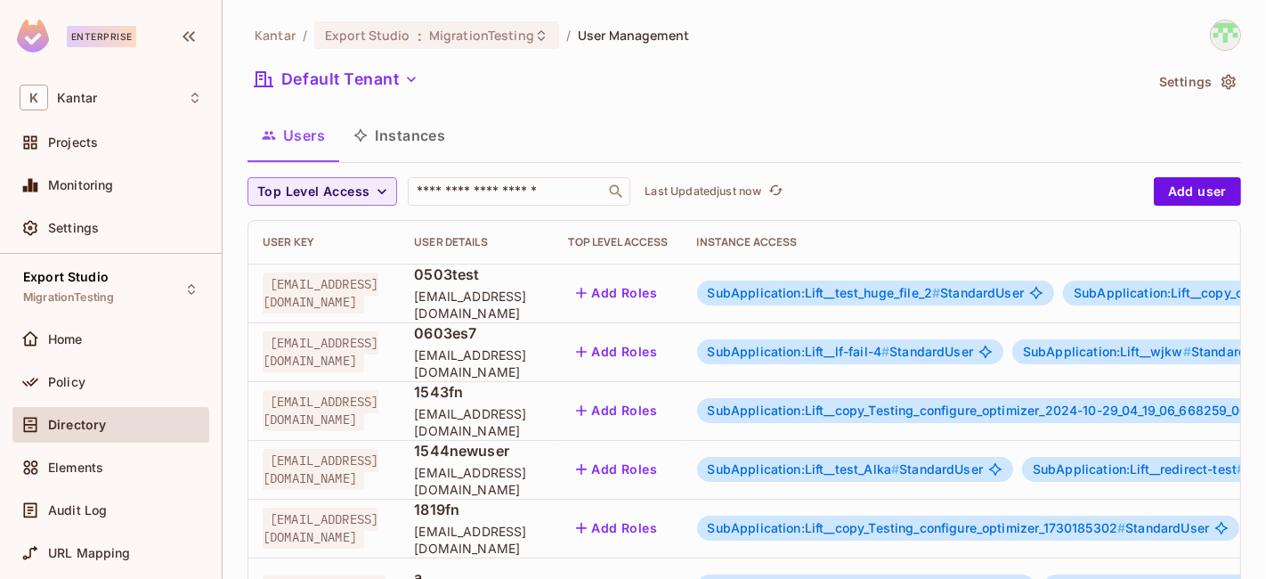
click at [422, 147] on button "Instances" at bounding box center [399, 135] width 120 height 45
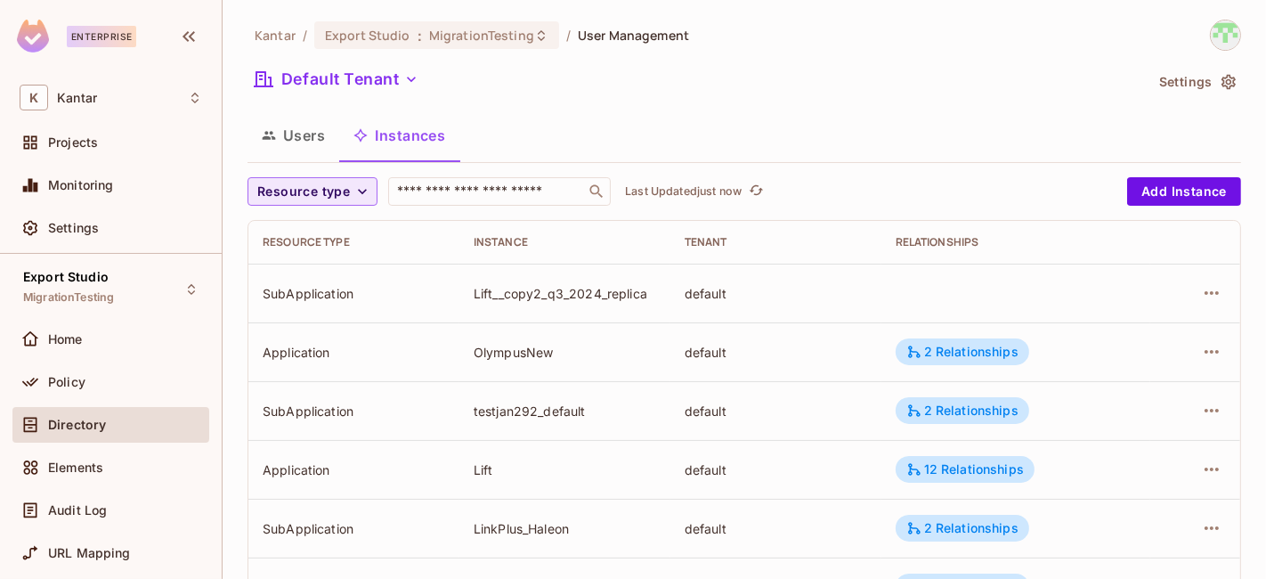
click at [340, 193] on span "Resource type" at bounding box center [303, 192] width 93 height 22
click at [321, 239] on span "Application" at bounding box center [307, 231] width 91 height 17
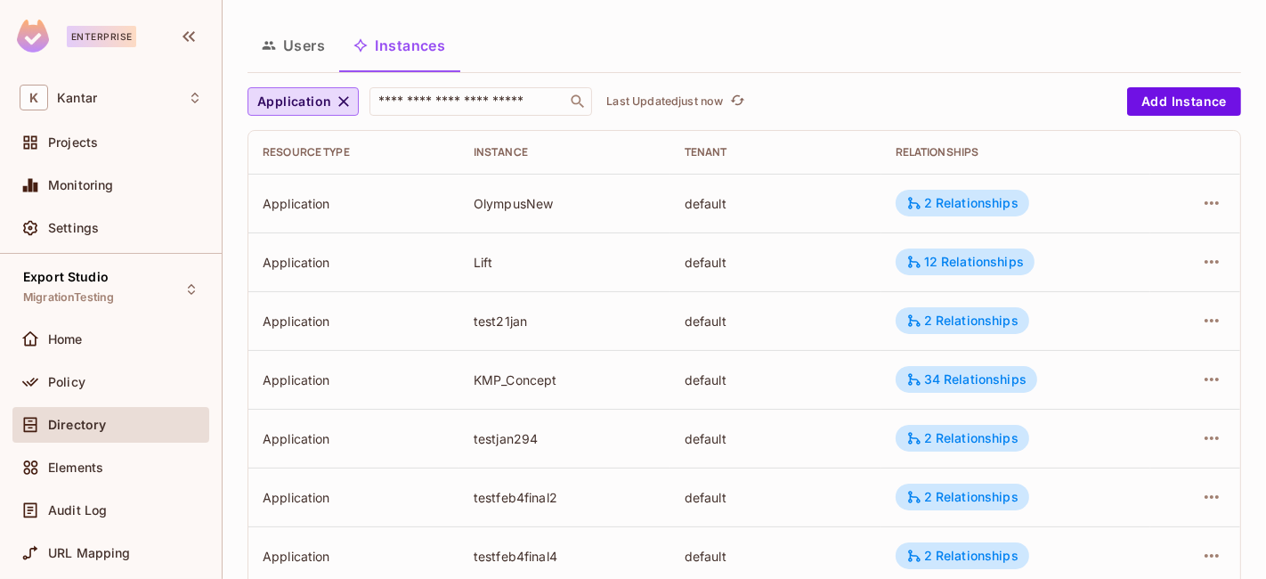
scroll to position [663, 0]
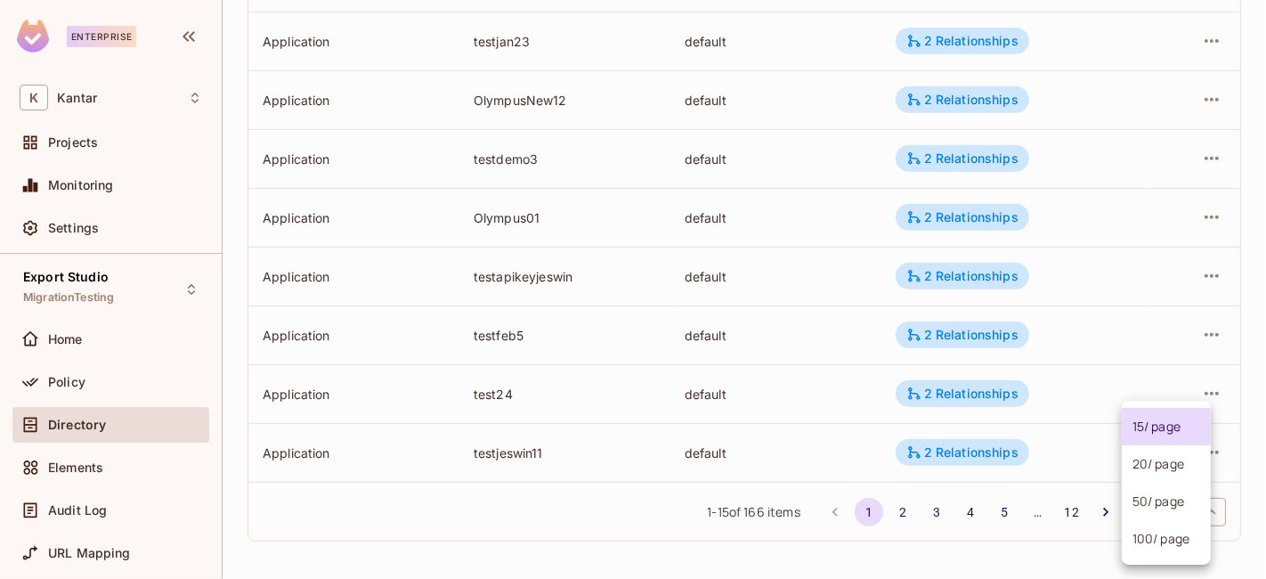
click at [1167, 505] on body "Enterprise K Kantar Projects Monitoring Settings Export Studio MigrationTesting…" at bounding box center [633, 289] width 1266 height 579
click at [1155, 530] on li "100 / page" at bounding box center [1166, 538] width 89 height 37
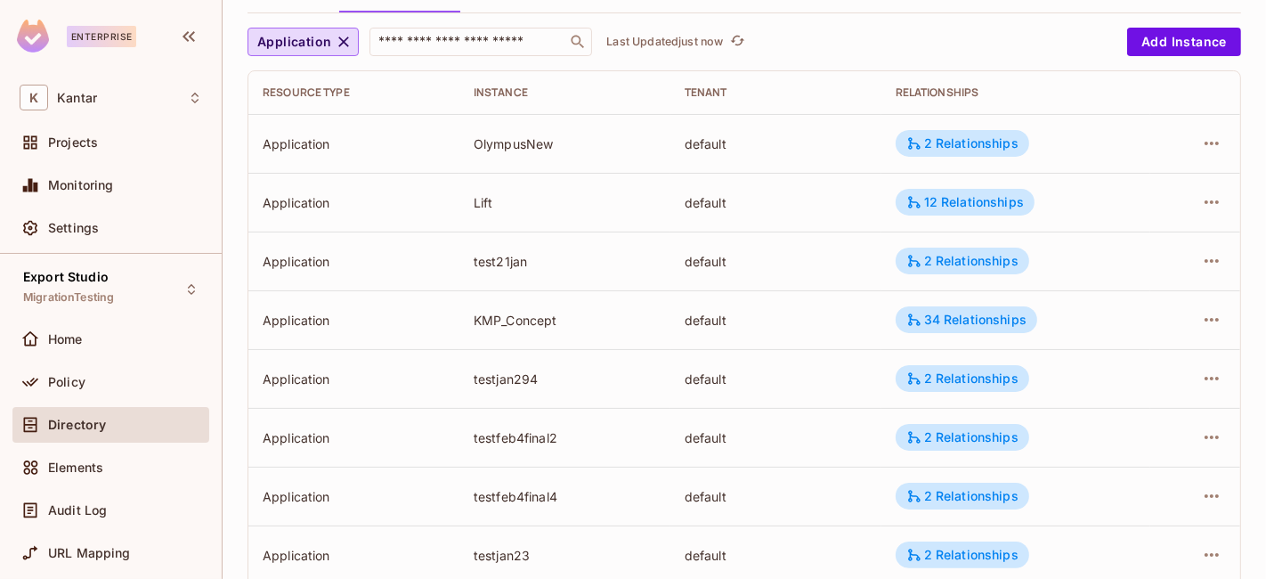
scroll to position [0, 0]
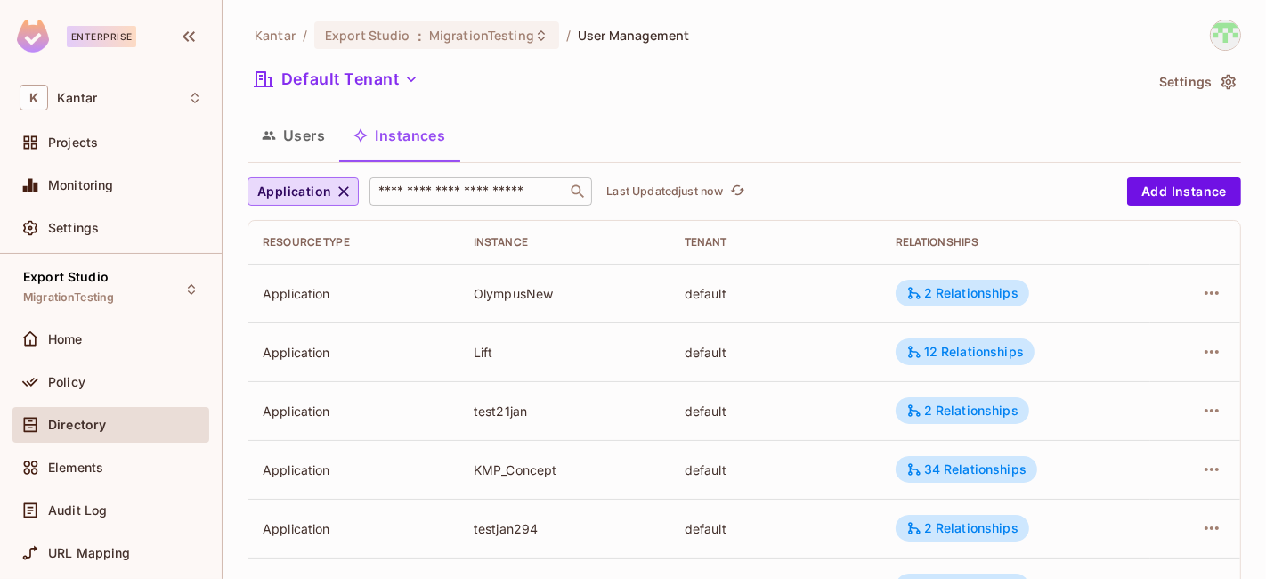
click at [492, 189] on input "text" at bounding box center [468, 192] width 187 height 18
click at [341, 189] on icon "button" at bounding box center [344, 192] width 18 height 18
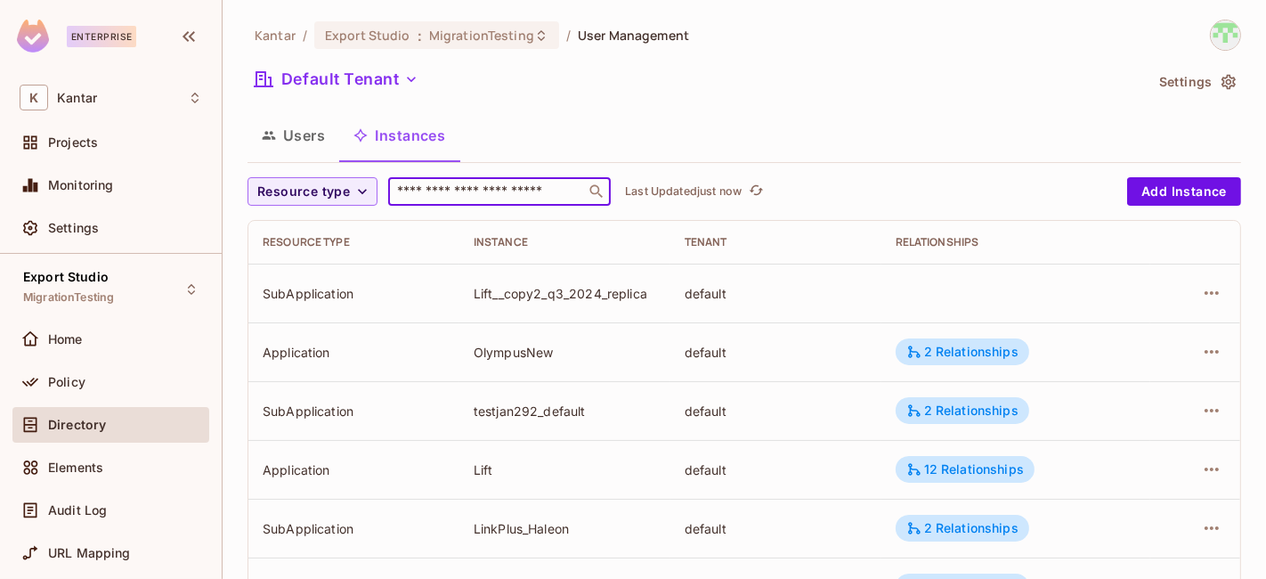
click at [478, 194] on input "text" at bounding box center [487, 192] width 187 height 18
paste input "**********"
type input "**********"
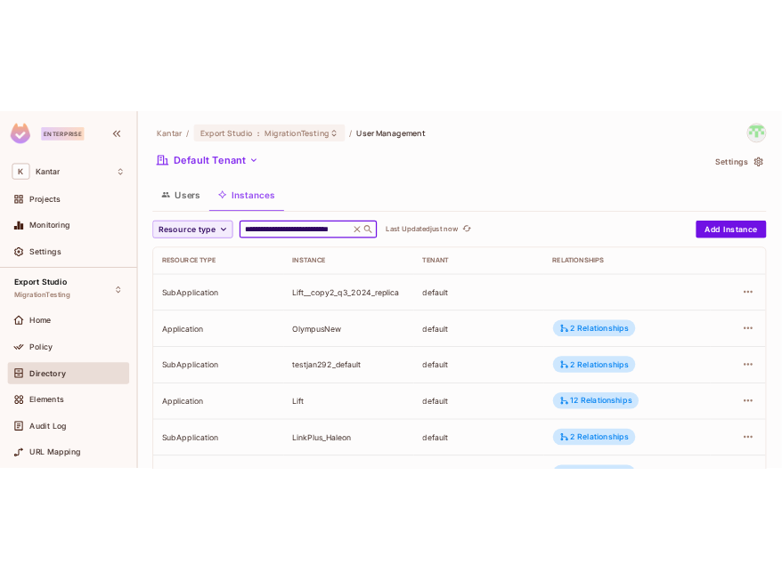
scroll to position [0, 52]
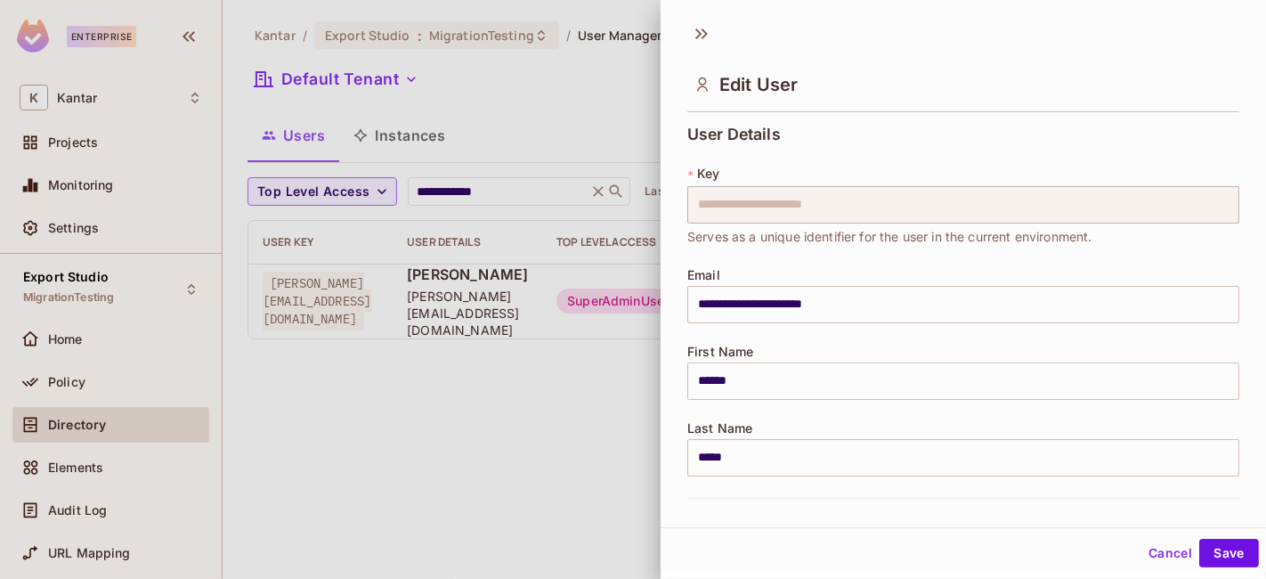
scroll to position [522, 0]
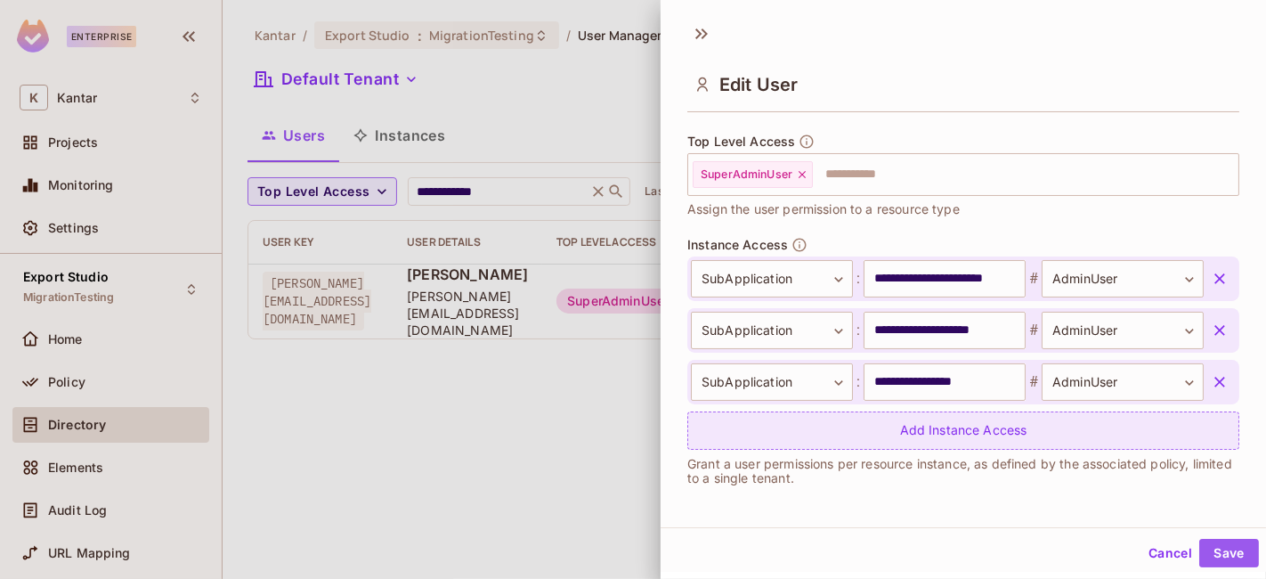
drag, startPoint x: 1202, startPoint y: 544, endPoint x: 720, endPoint y: 431, distance: 494.7
click at [1203, 545] on button "Save" at bounding box center [1229, 553] width 60 height 28
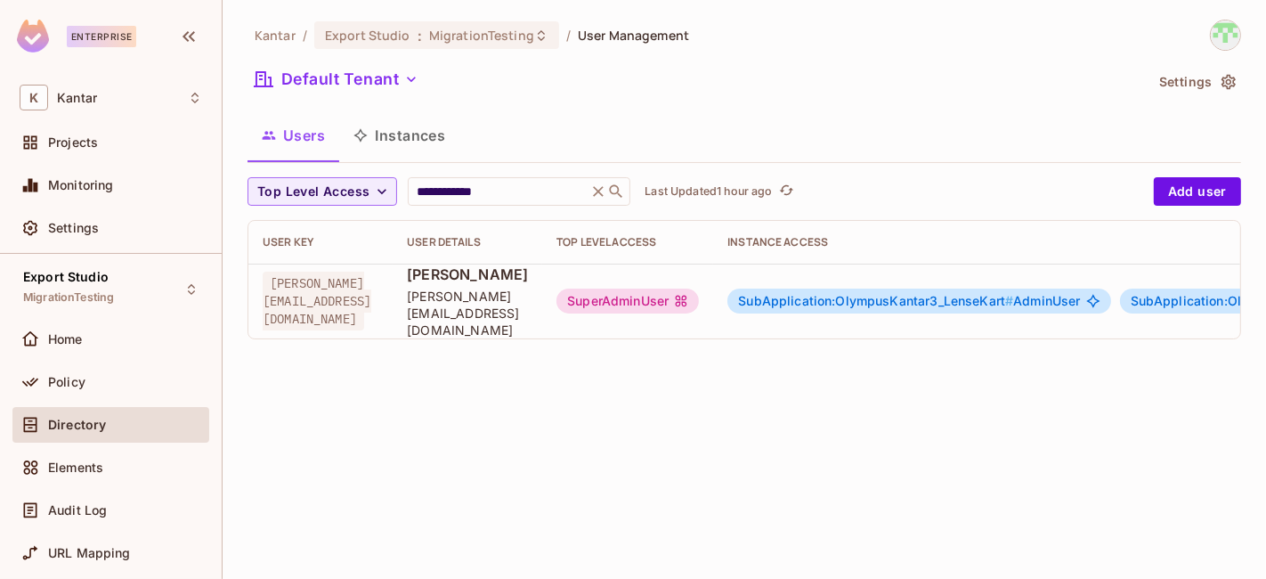
click at [941, 288] on div "SubApplication:OlympusKantar3_LenseKart # AdminUser" at bounding box center [918, 300] width 383 height 25
click at [963, 296] on span "SubApplication:OlympusKantar3_LenseKart #" at bounding box center [875, 300] width 275 height 15
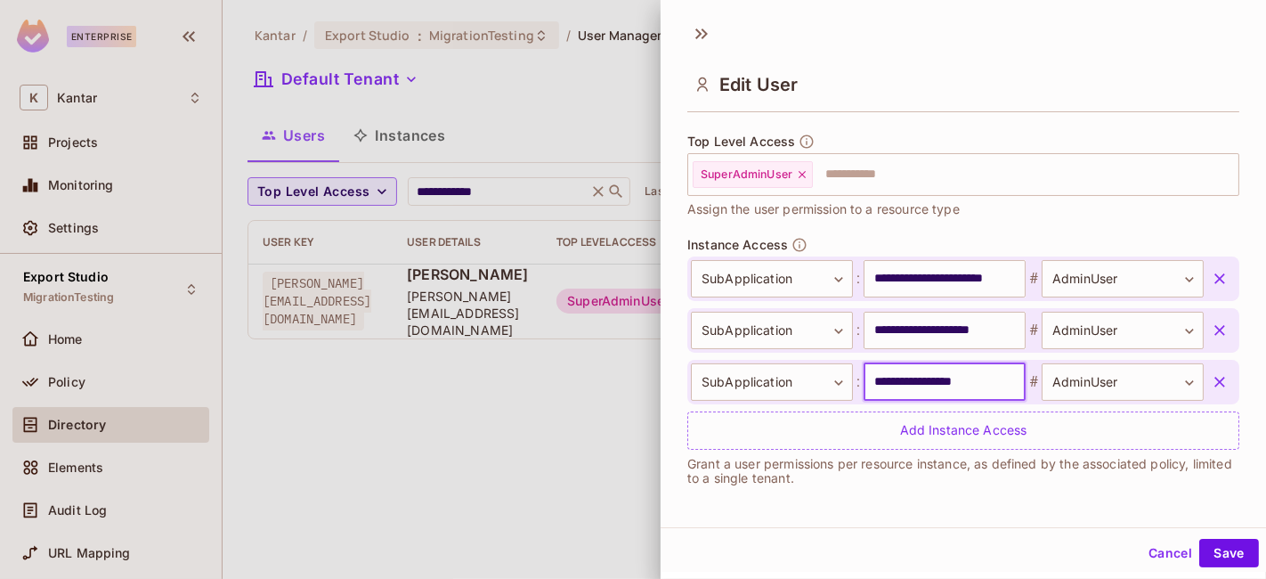
drag, startPoint x: 921, startPoint y: 382, endPoint x: 850, endPoint y: 382, distance: 71.2
click at [850, 382] on div "**********" at bounding box center [947, 381] width 513 height 37
drag, startPoint x: 924, startPoint y: 377, endPoint x: 859, endPoint y: 381, distance: 65.1
click at [864, 381] on input "**********" at bounding box center [945, 381] width 162 height 37
drag, startPoint x: 954, startPoint y: 329, endPoint x: 841, endPoint y: 322, distance: 112.4
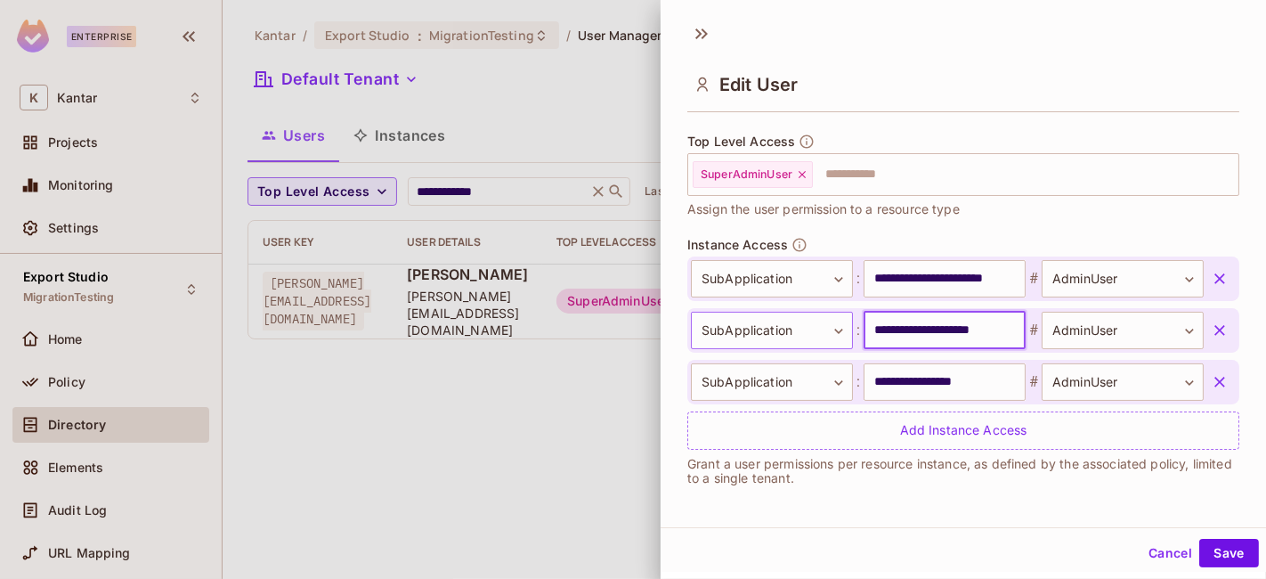
click at [841, 322] on div "**********" at bounding box center [947, 330] width 513 height 37
click at [578, 396] on div at bounding box center [633, 289] width 1266 height 579
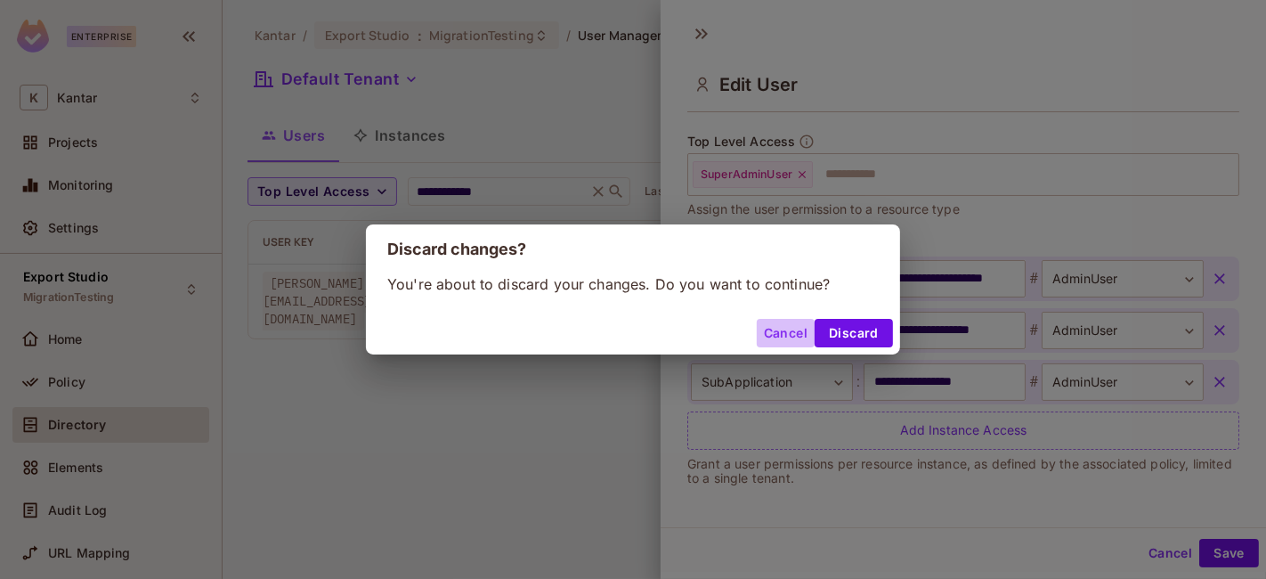
click at [773, 336] on button "Cancel" at bounding box center [786, 333] width 58 height 28
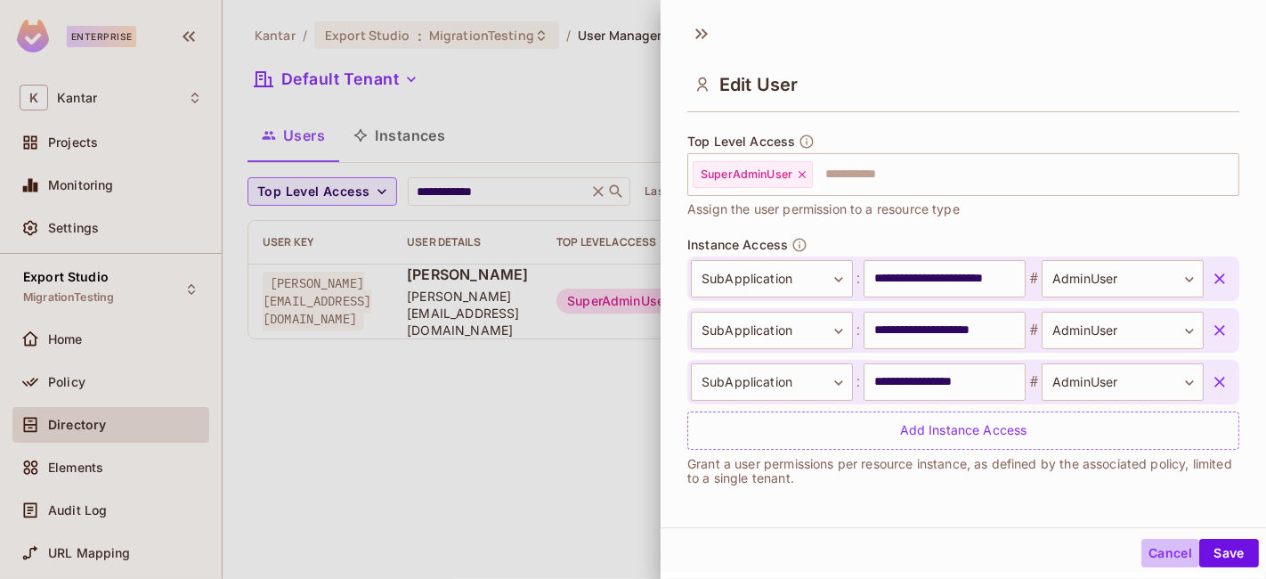
click at [1147, 545] on button "Cancel" at bounding box center [1170, 553] width 58 height 28
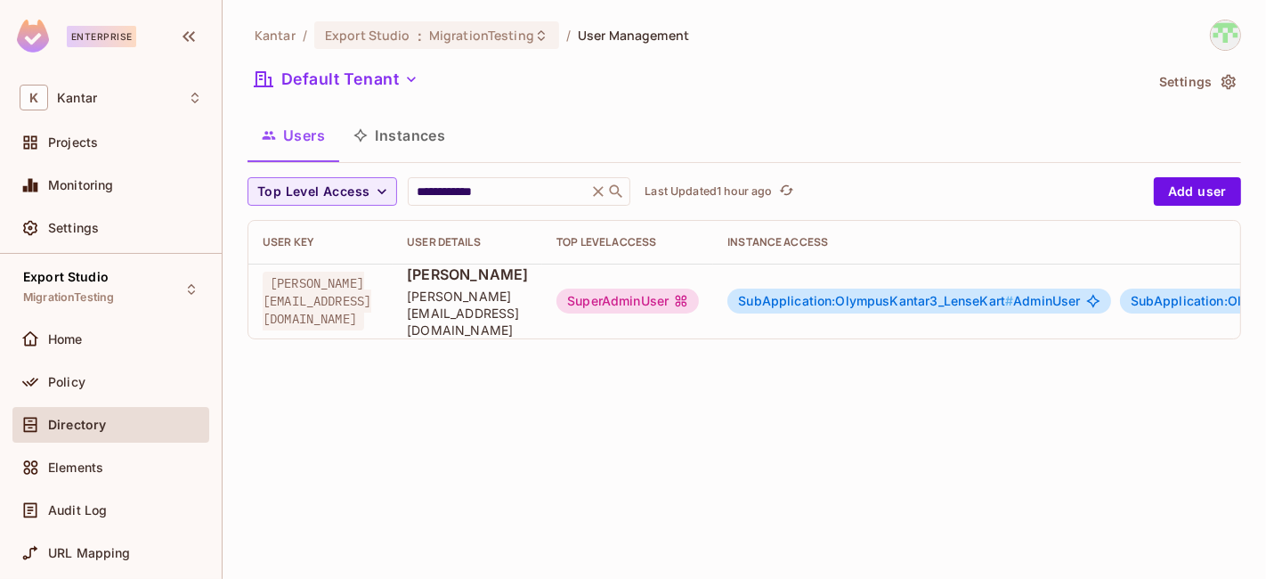
click at [387, 139] on button "Instances" at bounding box center [399, 135] width 120 height 45
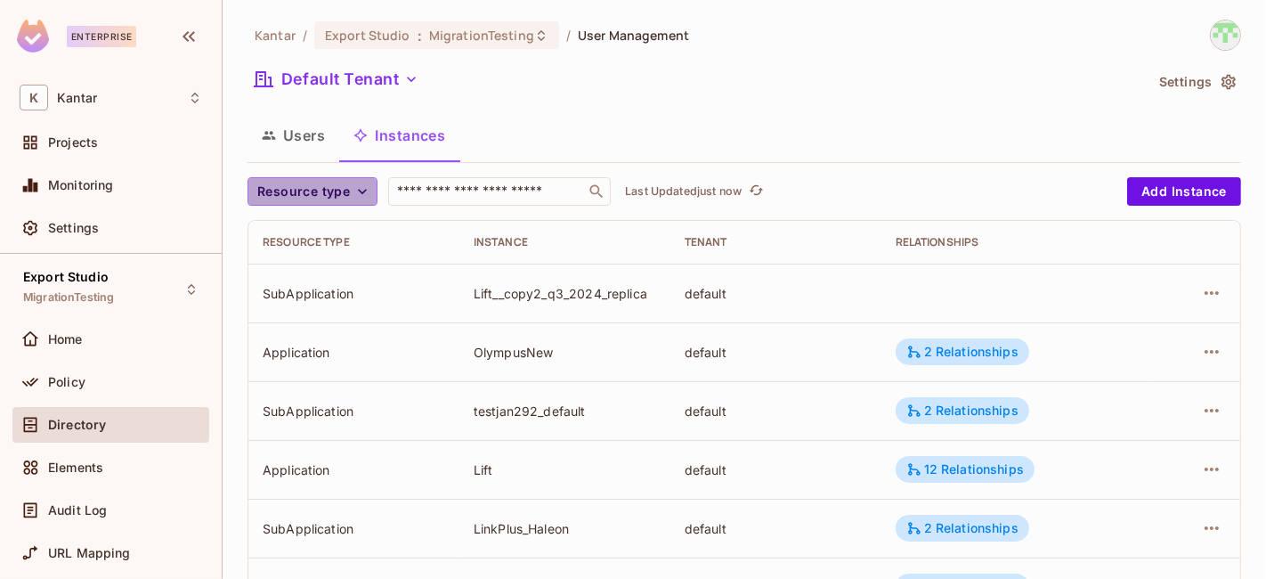
click at [321, 191] on span "Resource type" at bounding box center [303, 192] width 93 height 22
click at [316, 236] on span "Application" at bounding box center [307, 231] width 91 height 17
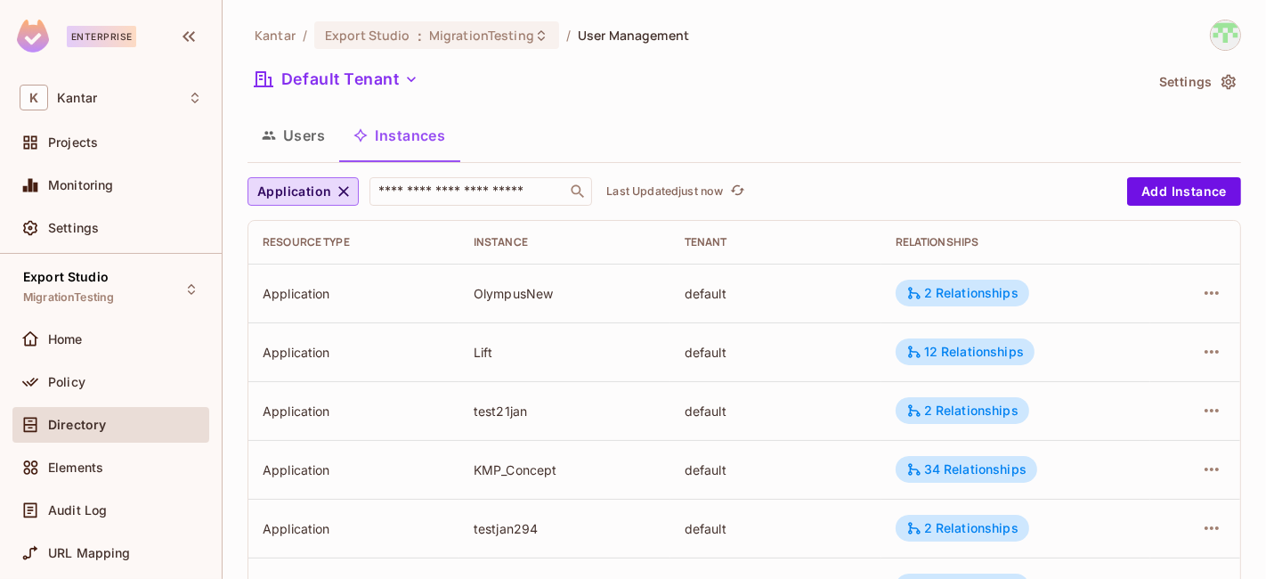
scroll to position [663, 0]
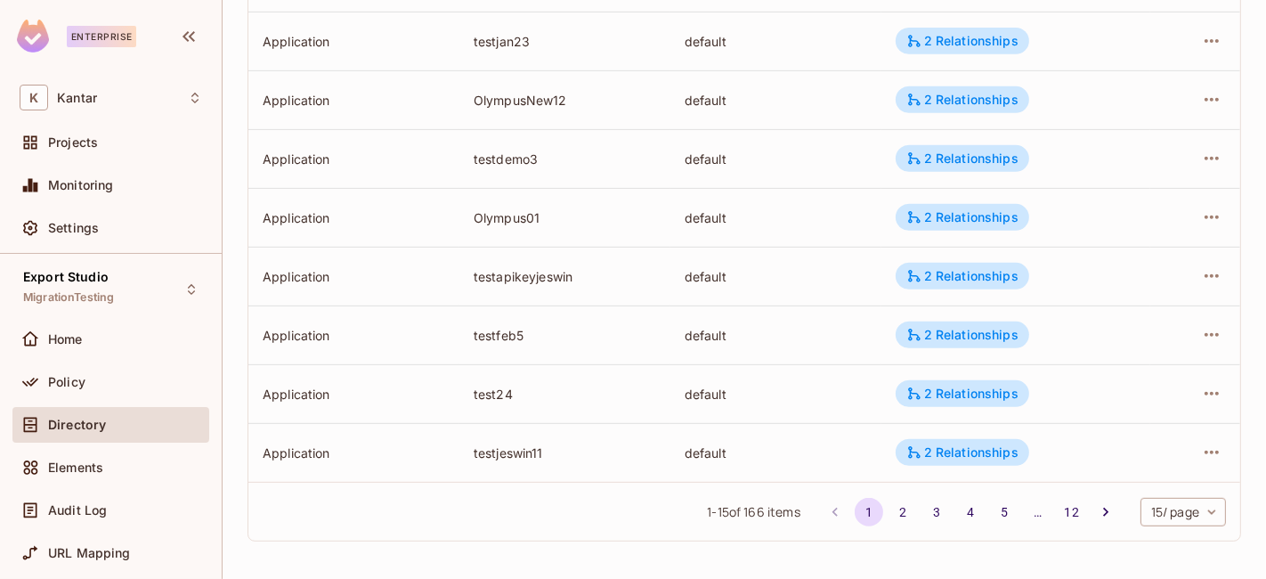
click at [1166, 512] on body "Enterprise K Kantar Projects Monitoring Settings Export Studio MigrationTesting…" at bounding box center [633, 289] width 1266 height 579
click at [1157, 526] on li "100 / page" at bounding box center [1166, 538] width 89 height 37
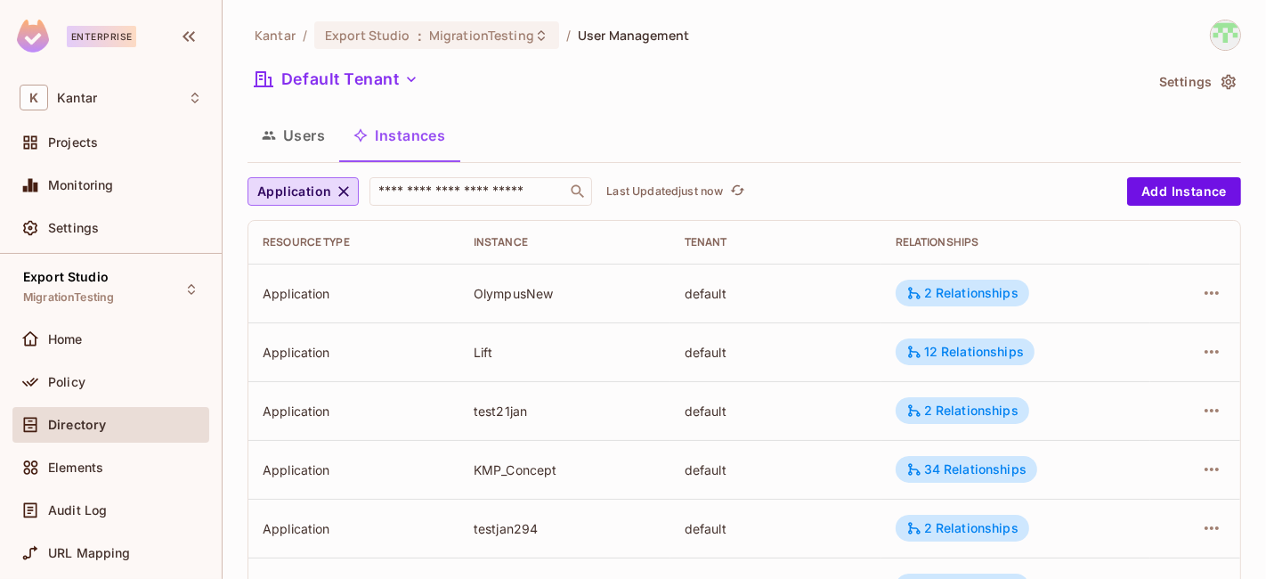
scroll to position [1177, 0]
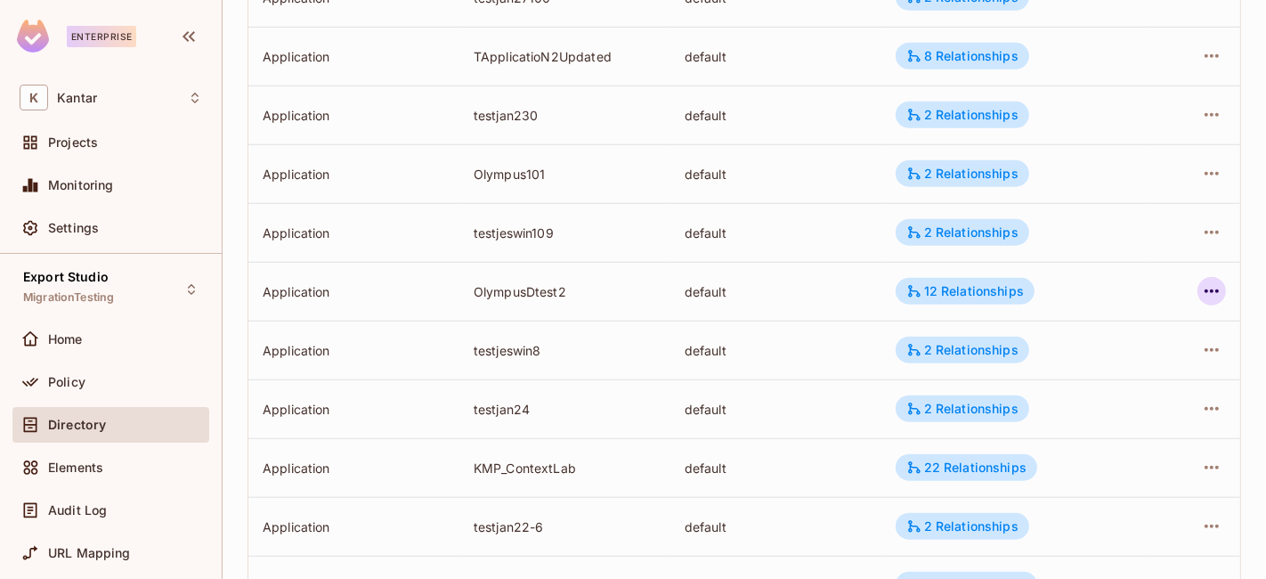
click at [1205, 289] on icon "button" at bounding box center [1212, 291] width 14 height 4
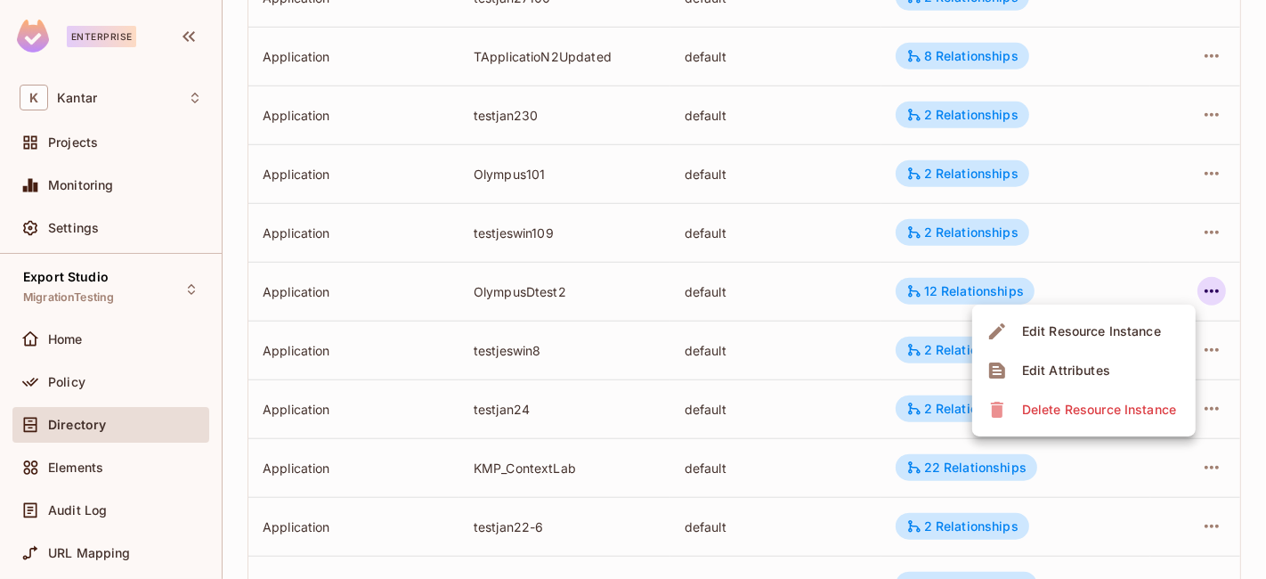
click at [1057, 356] on span "Edit Attributes" at bounding box center [1066, 370] width 99 height 28
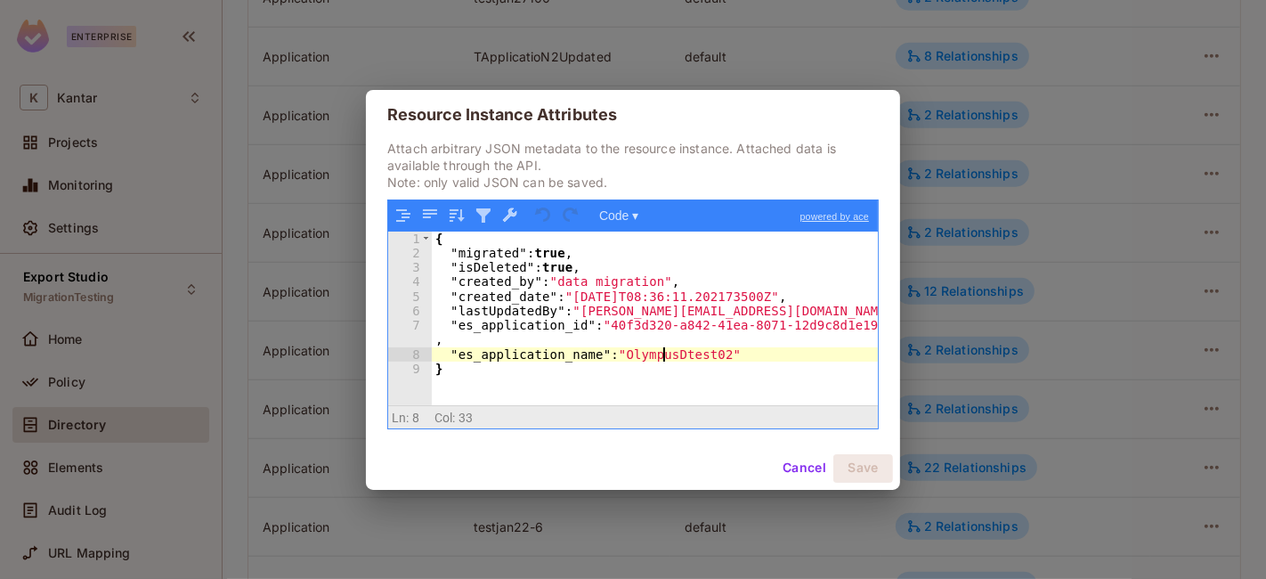
click at [661, 355] on div "{ "migrated" : true , "isDeleted" : true , "created_by" : "data migration" , "c…" at bounding box center [655, 332] width 447 height 203
